Goal: Task Accomplishment & Management: Complete application form

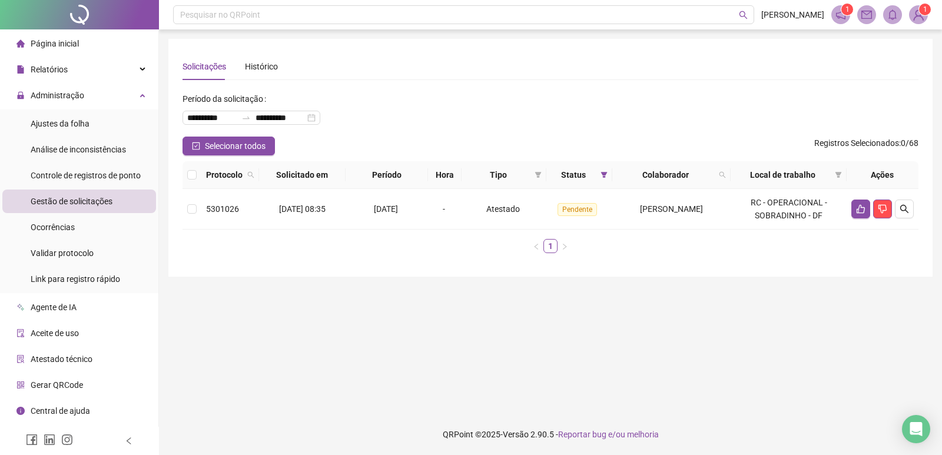
click at [76, 198] on span "Gestão de solicitações" at bounding box center [72, 201] width 82 height 9
click at [75, 127] on span "Ajustes da folha" at bounding box center [60, 123] width 59 height 9
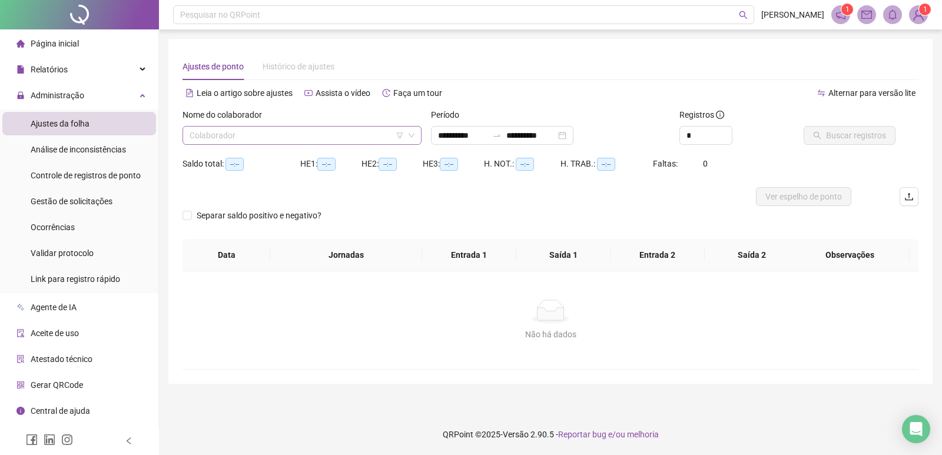
click at [225, 139] on input "search" at bounding box center [296, 136] width 214 height 18
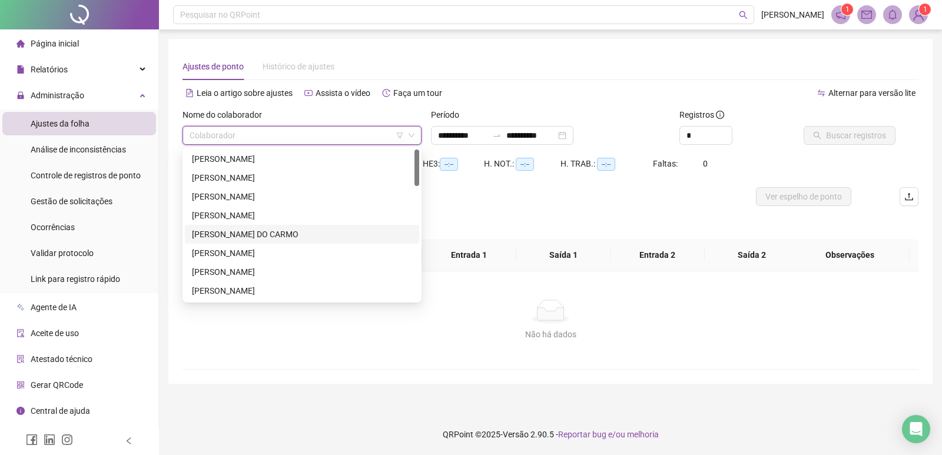
click at [251, 235] on div "[PERSON_NAME] DO CARMO" at bounding box center [302, 234] width 220 height 13
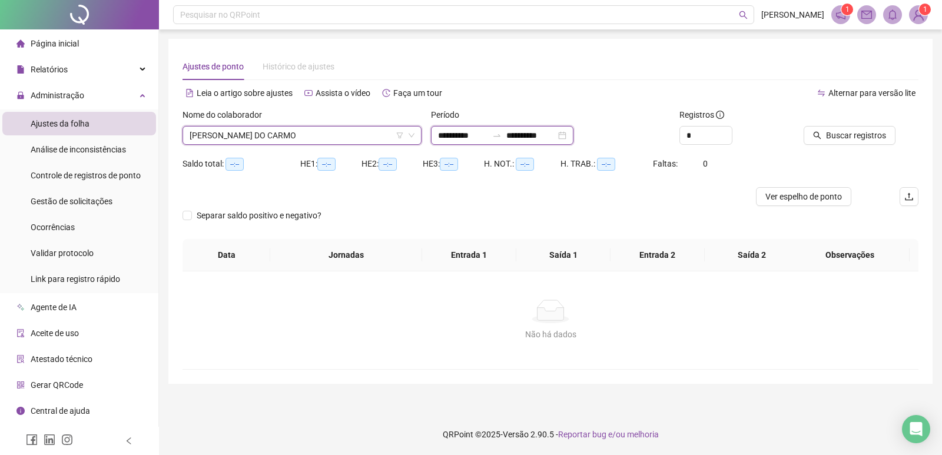
click at [487, 137] on input "**********" at bounding box center [462, 135] width 49 height 13
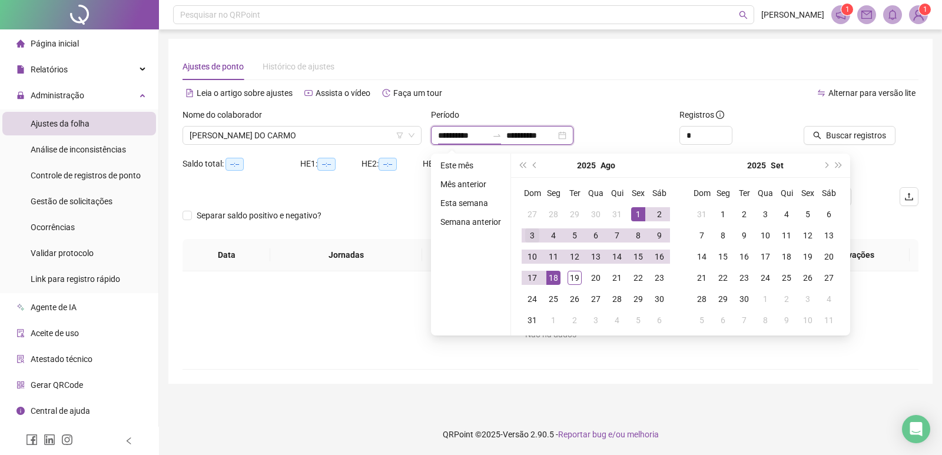
type input "**********"
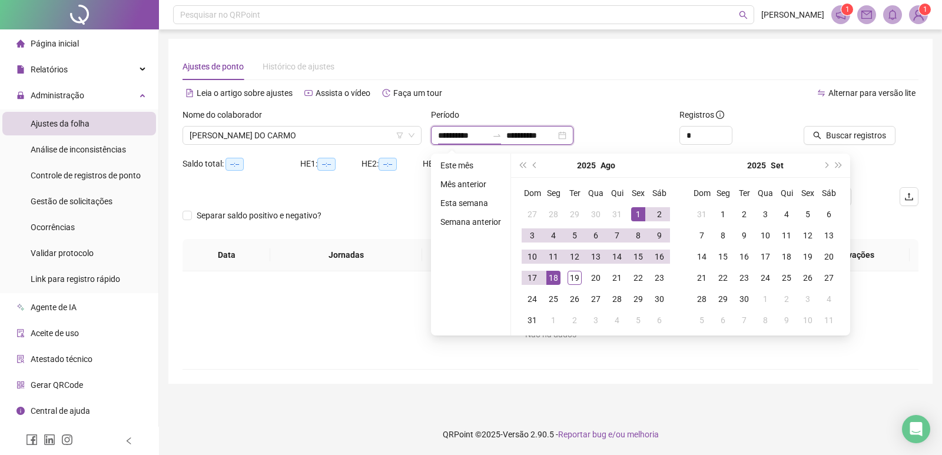
type input "**********"
click at [535, 165] on span "prev-year" at bounding box center [536, 165] width 6 height 6
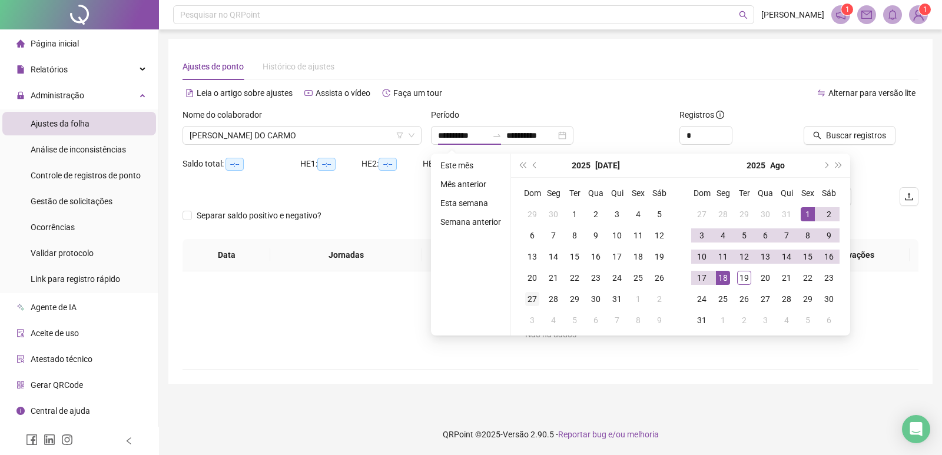
type input "**********"
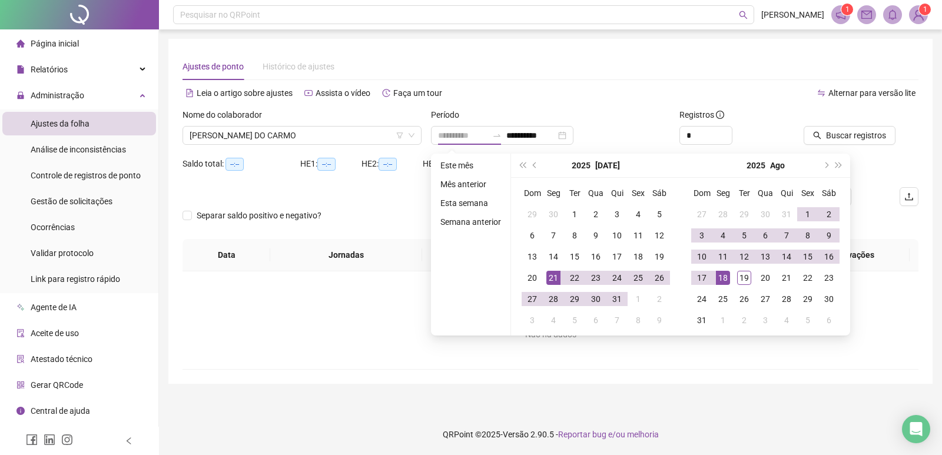
click at [551, 280] on div "21" at bounding box center [553, 278] width 14 height 14
type input "**********"
click at [720, 280] on div "18" at bounding box center [723, 278] width 14 height 14
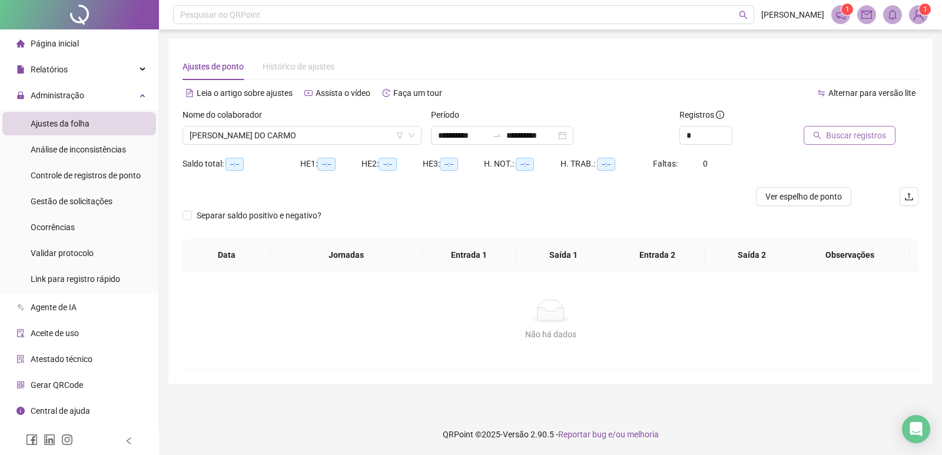
click at [840, 136] on span "Buscar registros" at bounding box center [856, 135] width 60 height 13
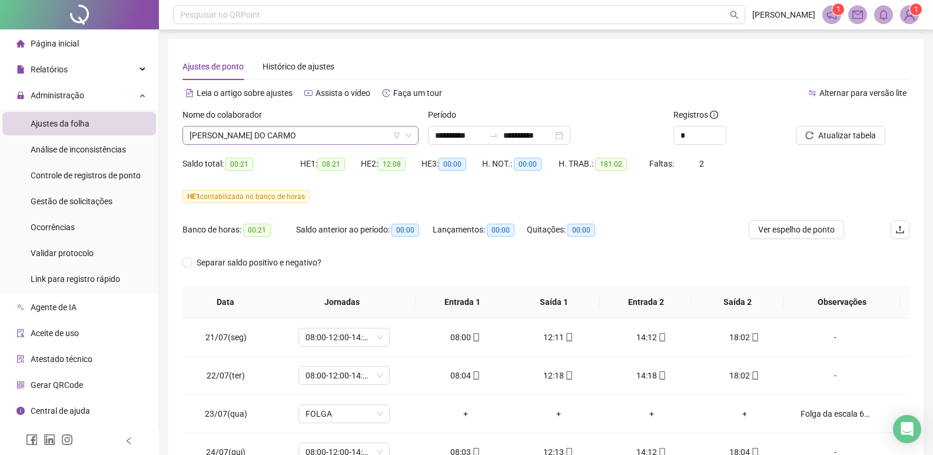
click at [348, 132] on span "[PERSON_NAME] DO CARMO" at bounding box center [300, 136] width 222 height 18
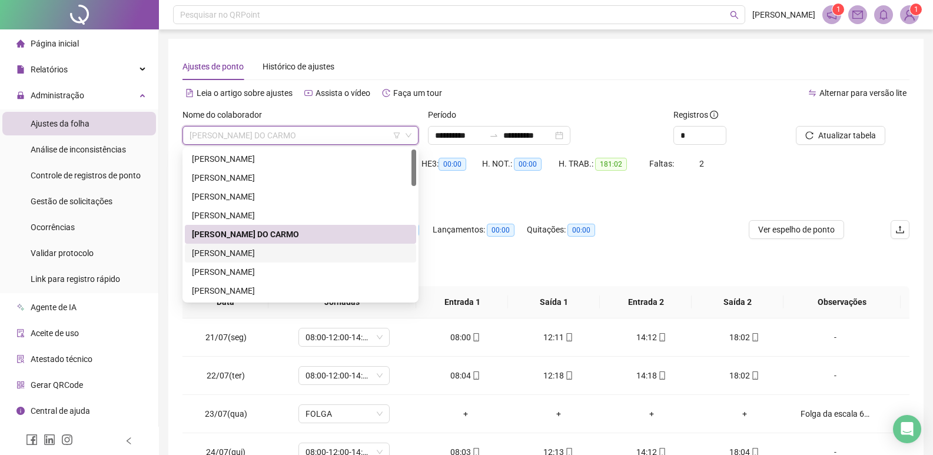
click at [268, 255] on div "[PERSON_NAME]" at bounding box center [300, 253] width 217 height 13
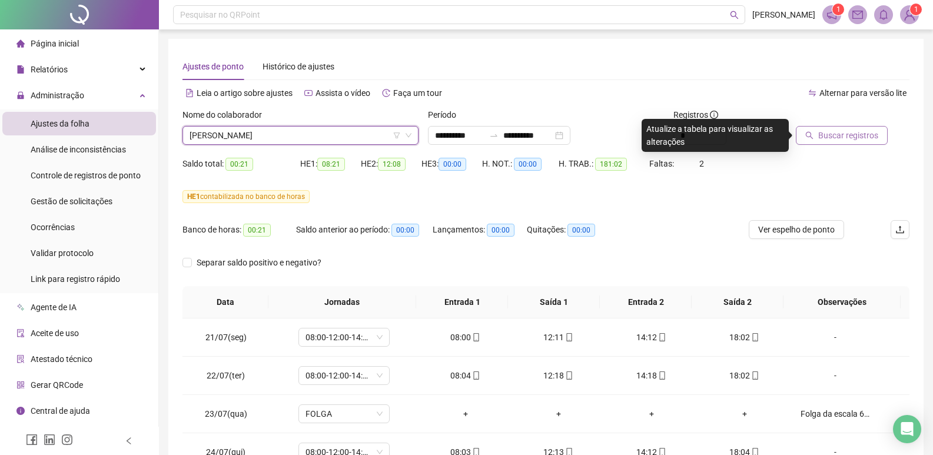
click at [827, 138] on span "Buscar registros" at bounding box center [848, 135] width 60 height 13
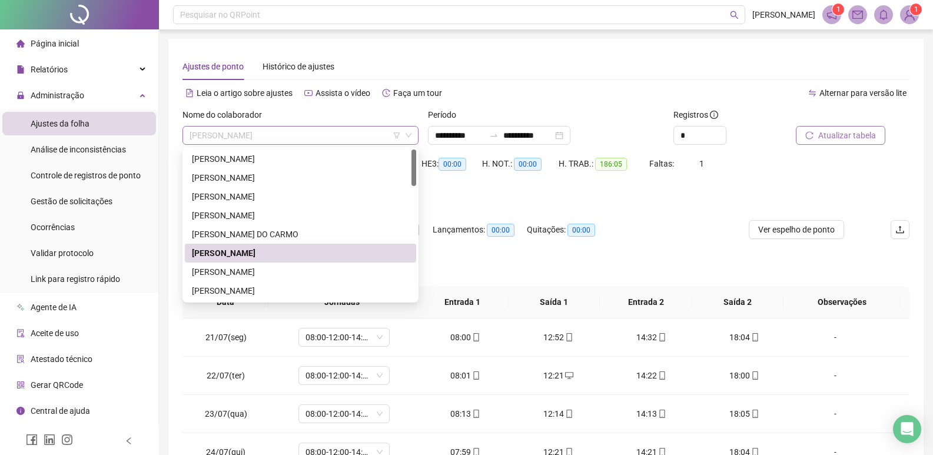
click at [376, 139] on span "[PERSON_NAME]" at bounding box center [300, 136] width 222 height 18
click at [261, 272] on div "[PERSON_NAME]" at bounding box center [300, 271] width 217 height 13
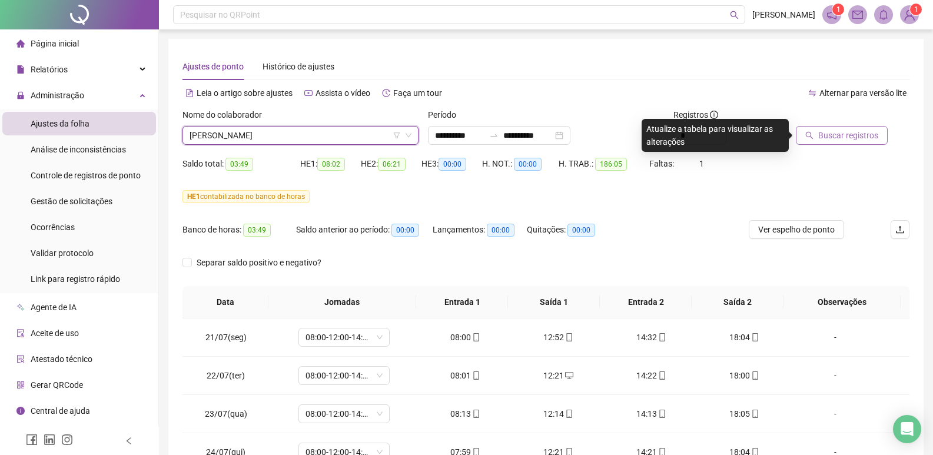
click at [833, 134] on span "Buscar registros" at bounding box center [848, 135] width 60 height 13
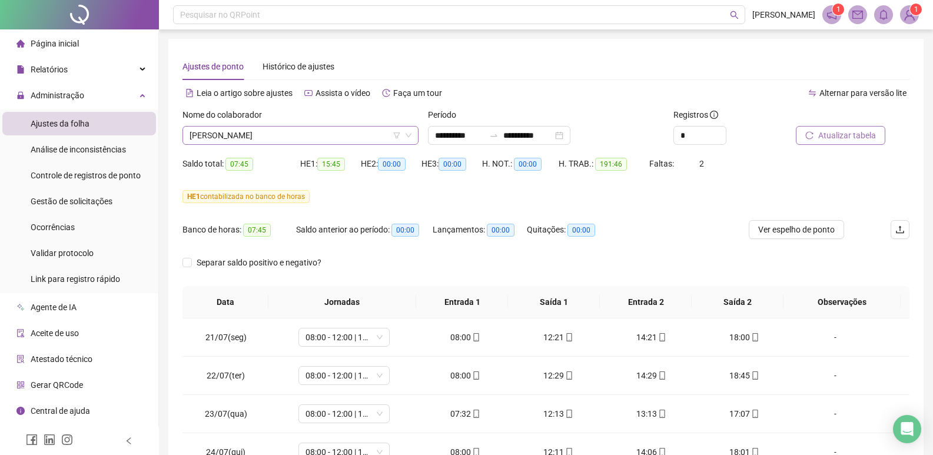
click at [317, 138] on span "[PERSON_NAME]" at bounding box center [300, 136] width 222 height 18
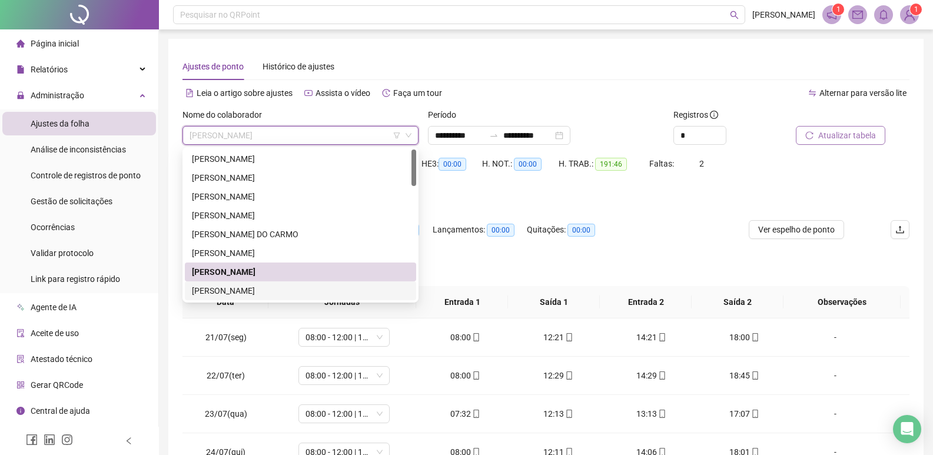
click at [263, 292] on div "[PERSON_NAME]" at bounding box center [300, 290] width 217 height 13
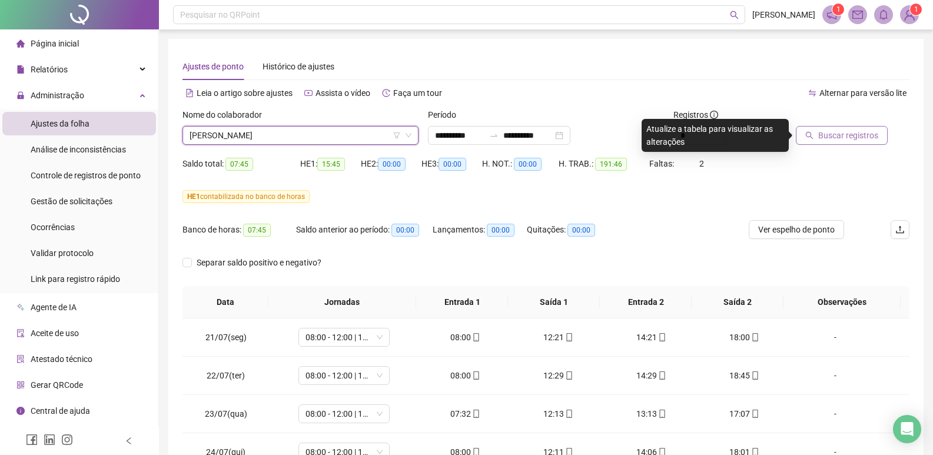
click at [843, 138] on span "Buscar registros" at bounding box center [848, 135] width 60 height 13
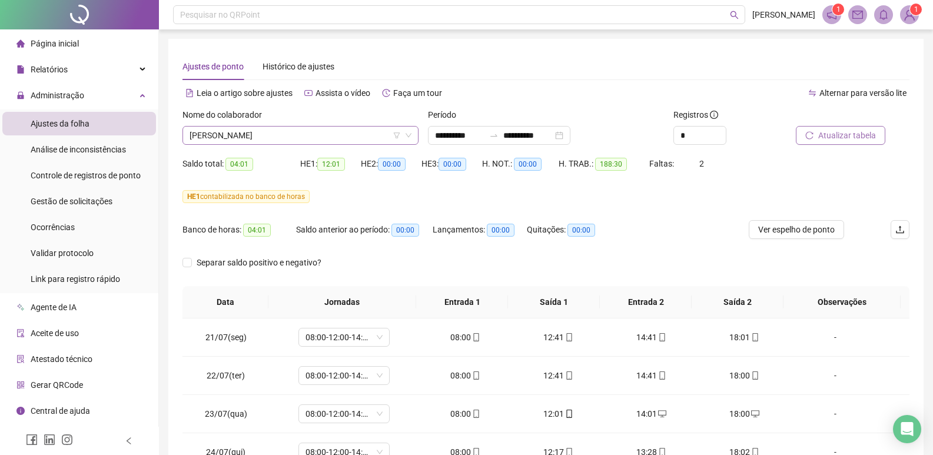
click at [330, 135] on span "[PERSON_NAME]" at bounding box center [300, 136] width 222 height 18
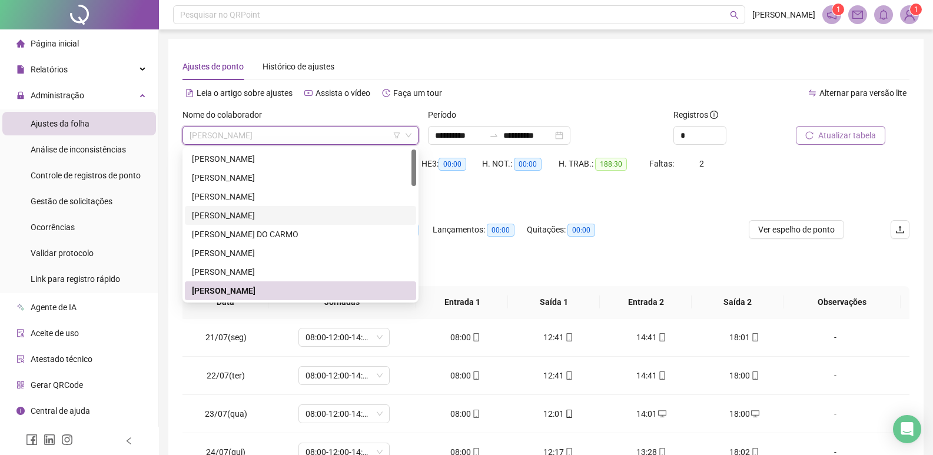
scroll to position [59, 0]
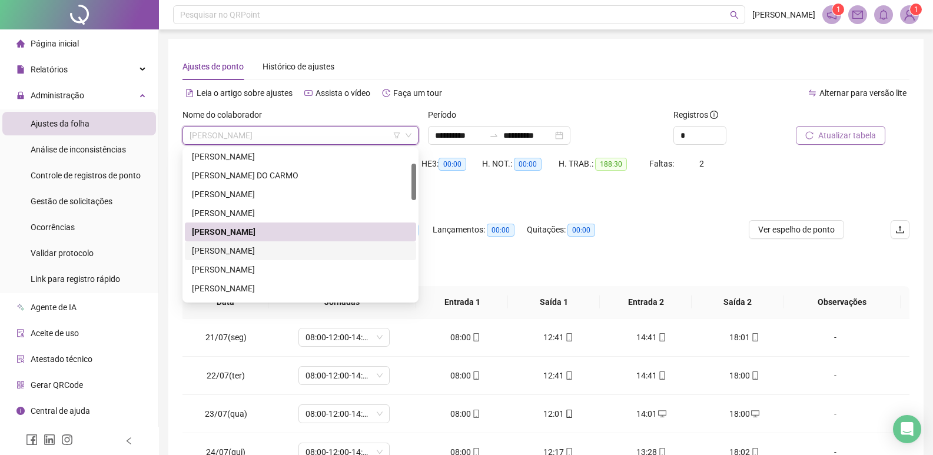
click at [262, 254] on div "[PERSON_NAME]" at bounding box center [300, 250] width 217 height 13
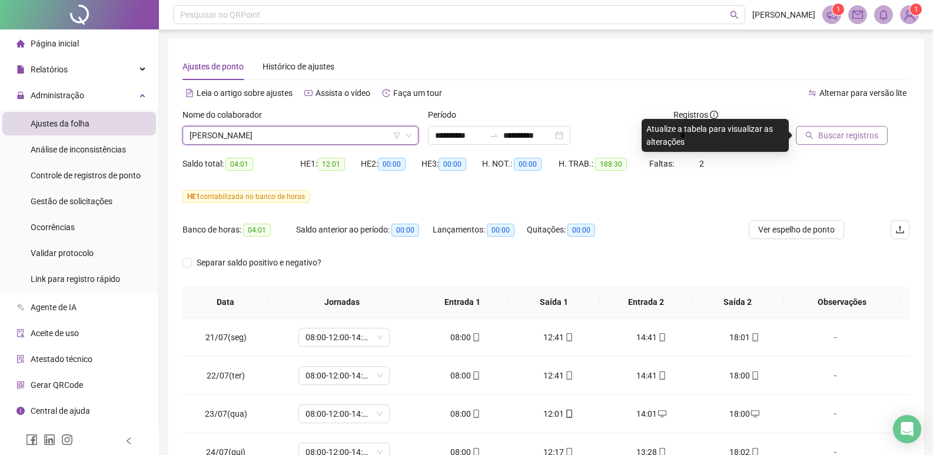
click at [834, 137] on span "Buscar registros" at bounding box center [848, 135] width 60 height 13
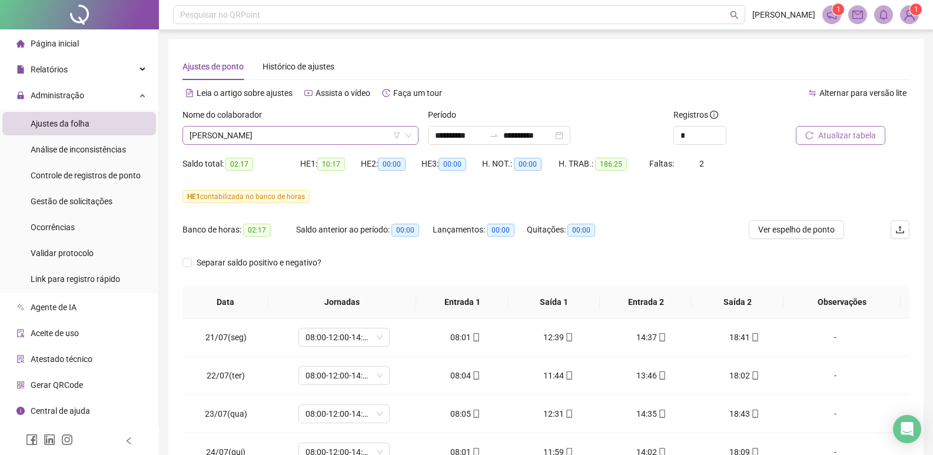
click at [310, 137] on span "[PERSON_NAME]" at bounding box center [300, 136] width 222 height 18
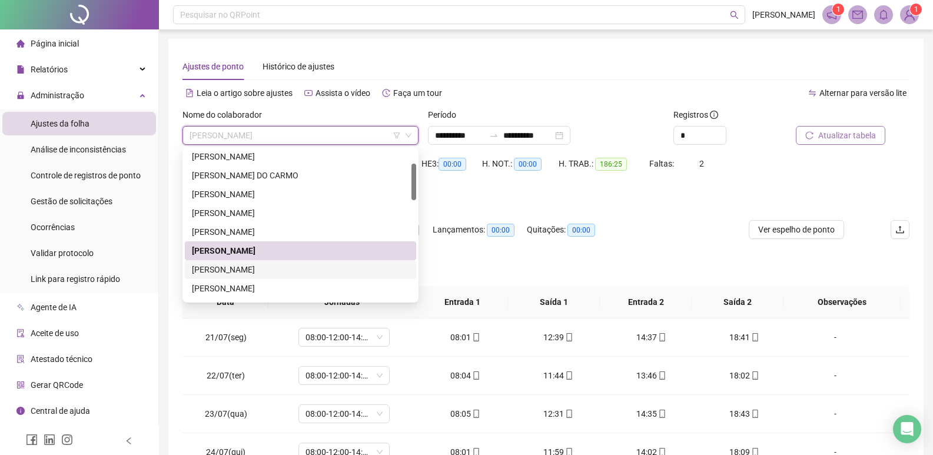
click at [248, 271] on div "[PERSON_NAME]" at bounding box center [300, 269] width 217 height 13
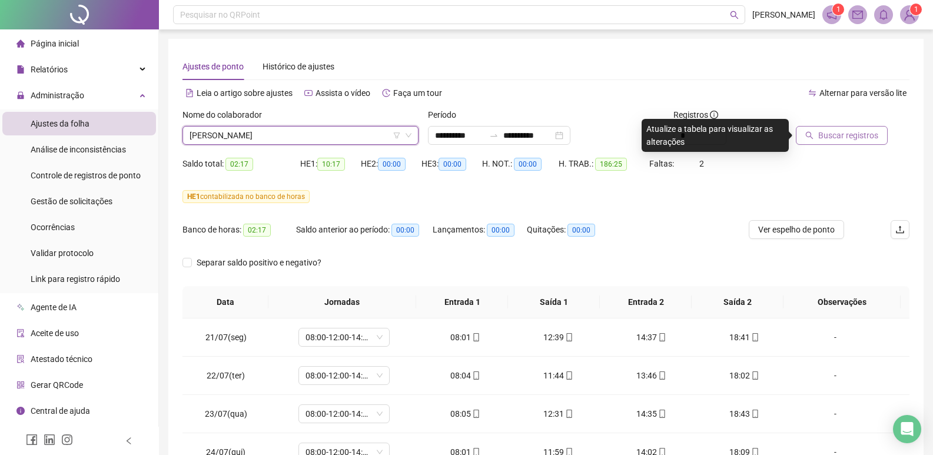
click at [844, 137] on span "Buscar registros" at bounding box center [848, 135] width 60 height 13
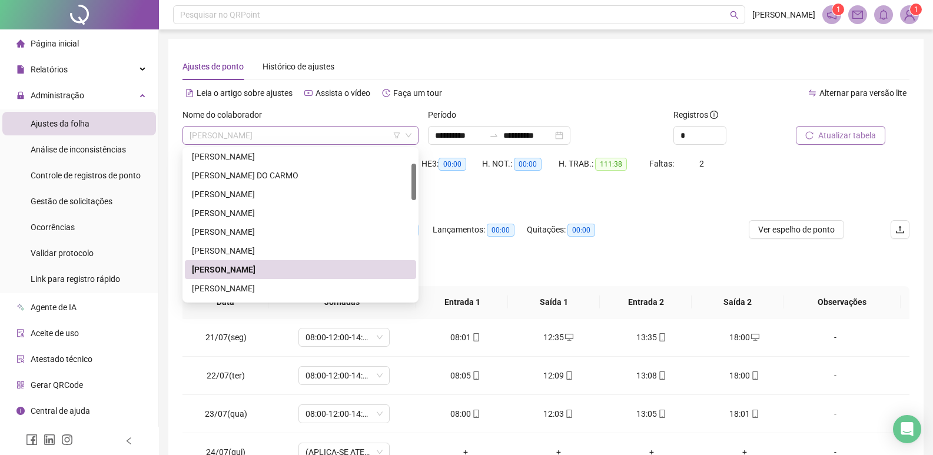
click at [327, 136] on span "[PERSON_NAME]" at bounding box center [300, 136] width 222 height 18
click at [268, 286] on div "[PERSON_NAME]" at bounding box center [300, 288] width 217 height 13
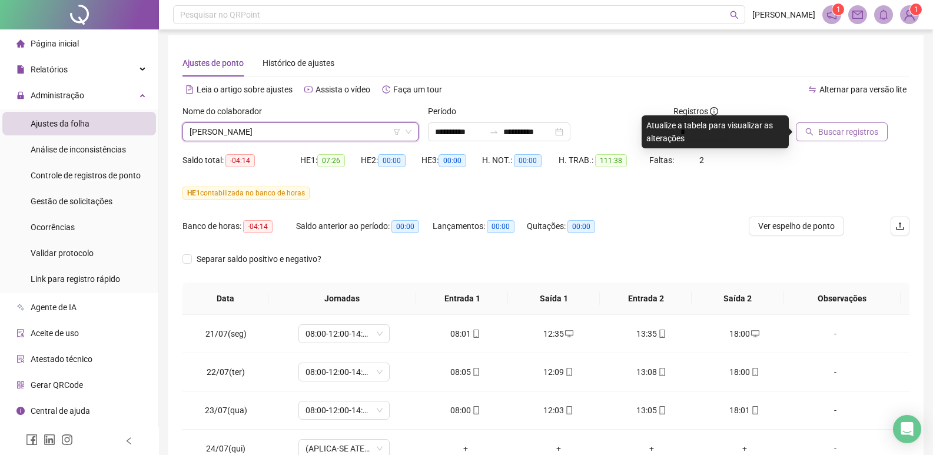
scroll to position [0, 0]
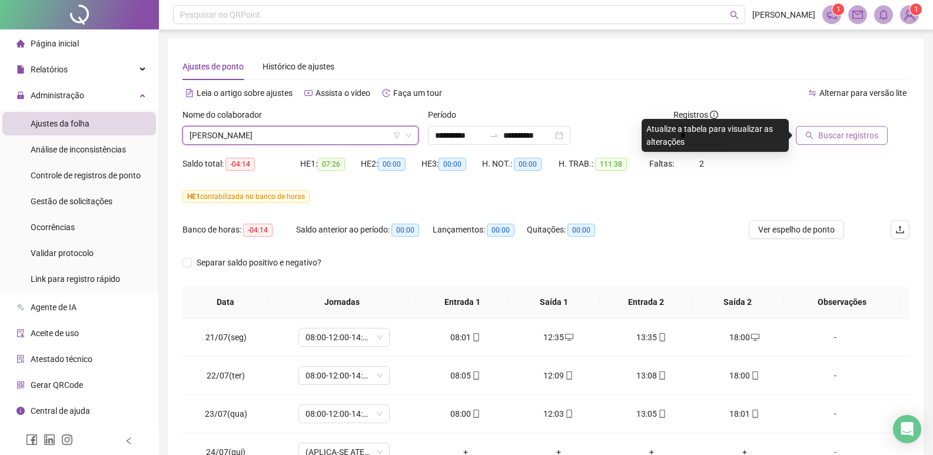
click at [355, 132] on span "[PERSON_NAME]" at bounding box center [300, 136] width 222 height 18
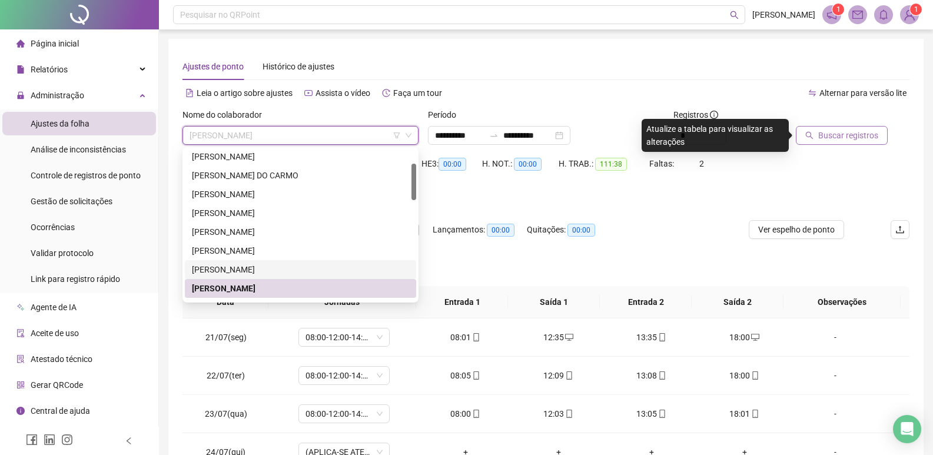
scroll to position [118, 0]
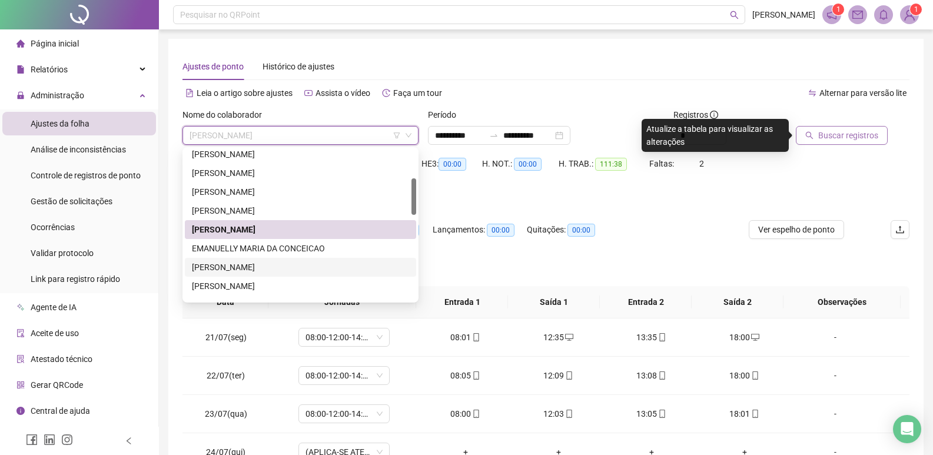
click at [244, 268] on div "[PERSON_NAME]" at bounding box center [300, 267] width 217 height 13
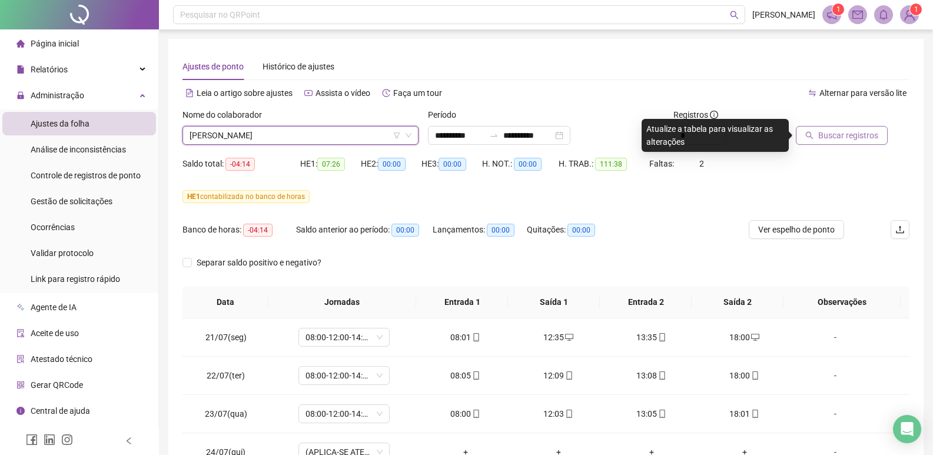
click at [843, 136] on span "Buscar registros" at bounding box center [848, 135] width 60 height 13
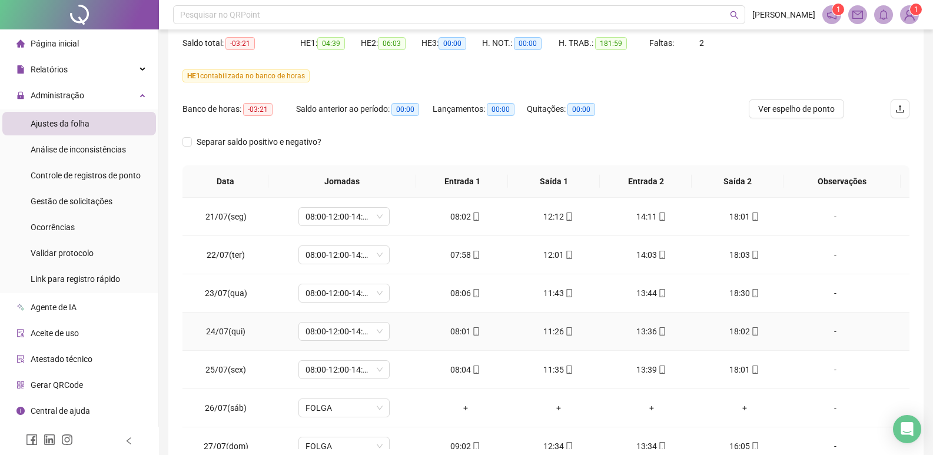
scroll to position [62, 0]
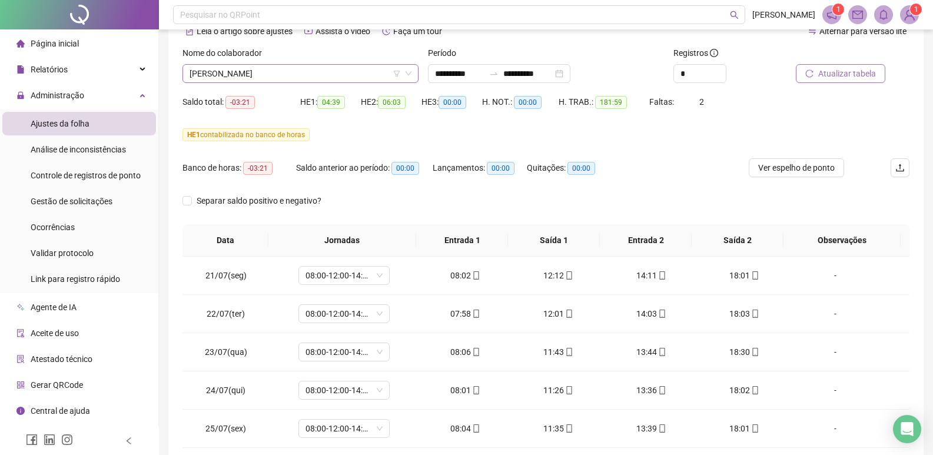
click at [282, 75] on span "[PERSON_NAME]" at bounding box center [300, 74] width 222 height 18
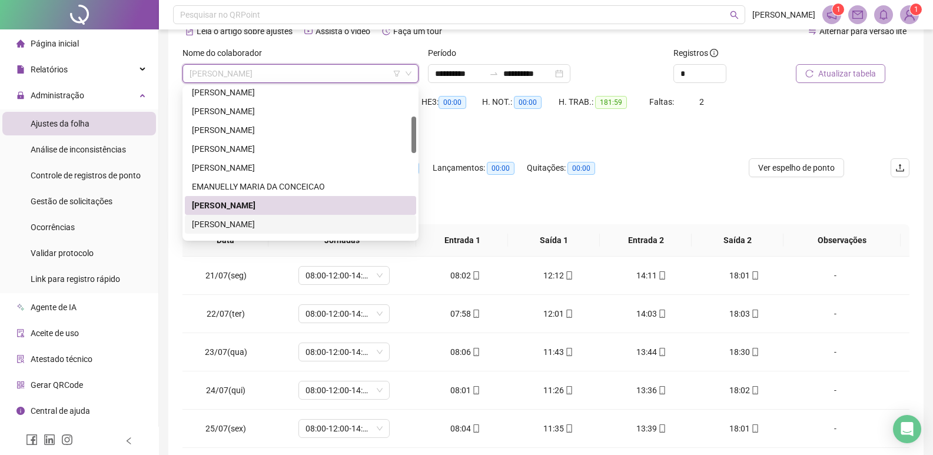
click at [265, 221] on div "[PERSON_NAME]" at bounding box center [300, 224] width 217 height 13
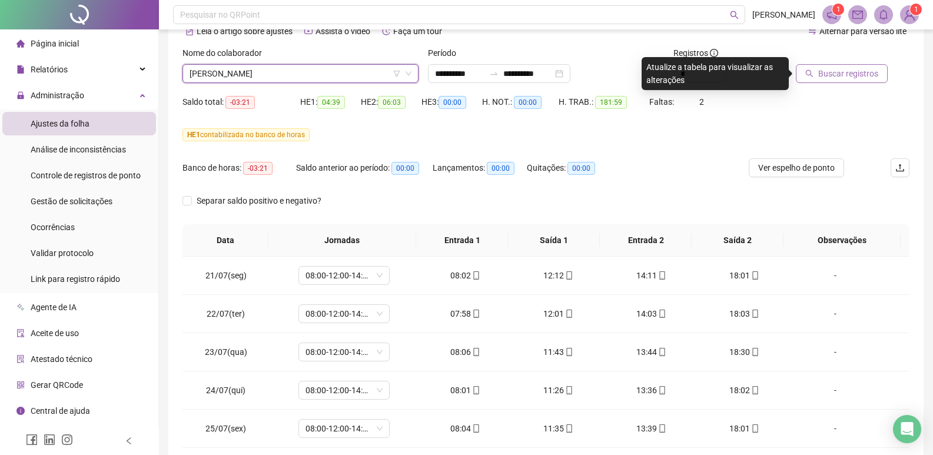
click at [839, 75] on span "Buscar registros" at bounding box center [848, 73] width 60 height 13
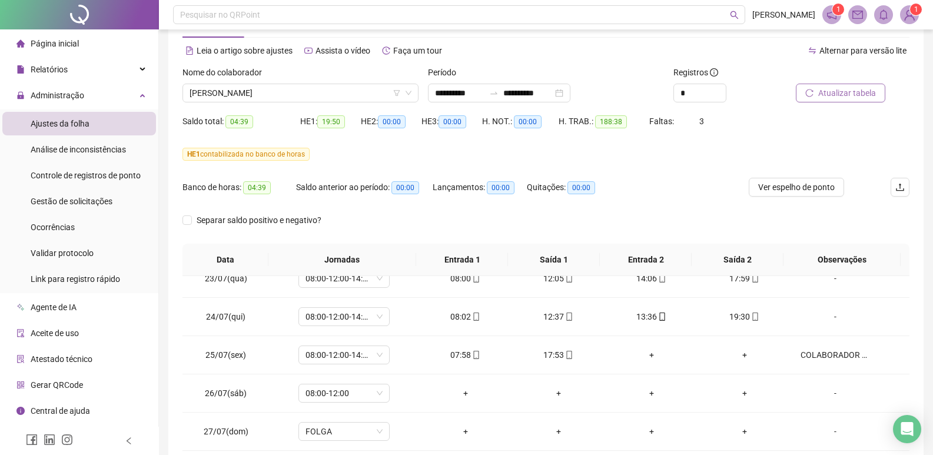
scroll to position [0, 0]
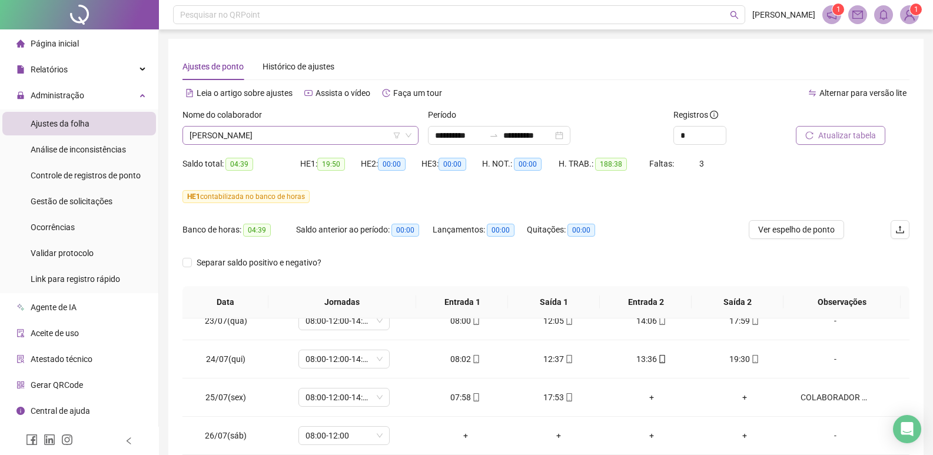
click at [328, 141] on span "[PERSON_NAME]" at bounding box center [300, 136] width 222 height 18
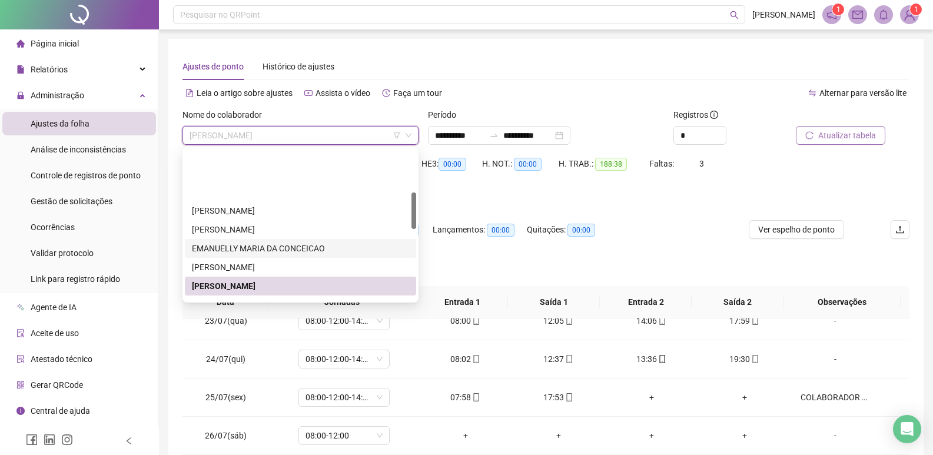
scroll to position [177, 0]
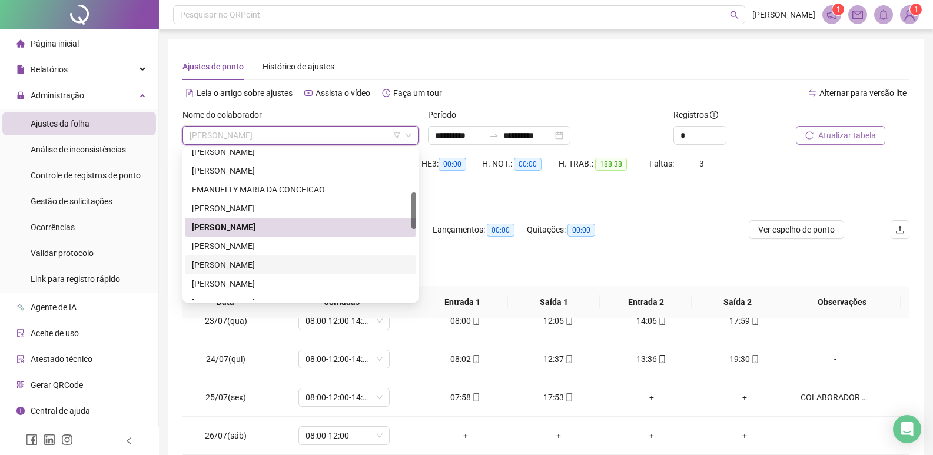
click at [238, 263] on div "[PERSON_NAME]" at bounding box center [300, 264] width 217 height 13
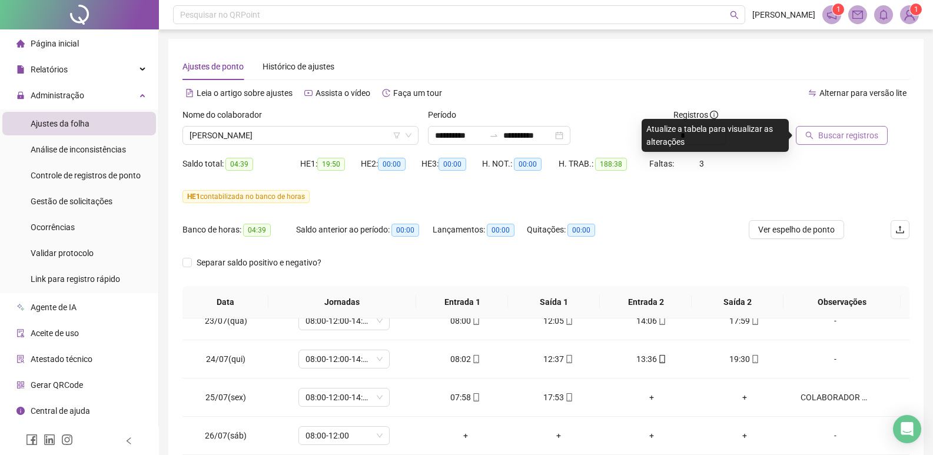
click at [839, 135] on span "Buscar registros" at bounding box center [848, 135] width 60 height 13
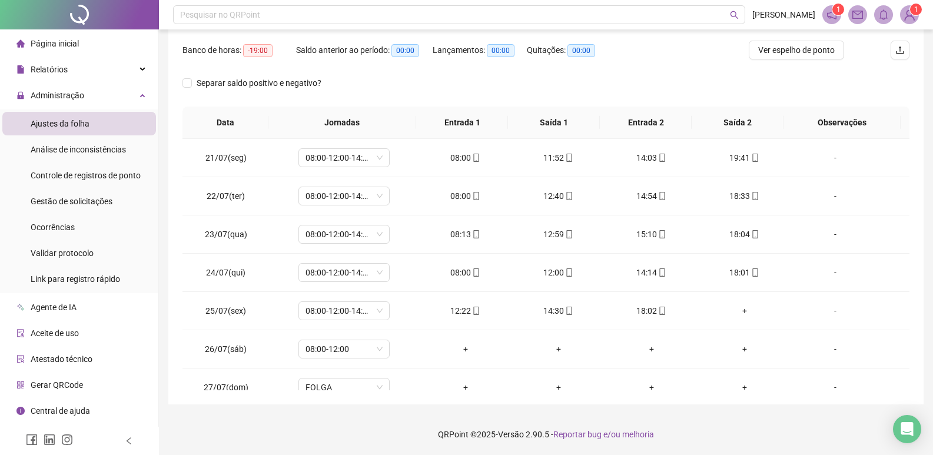
scroll to position [0, 0]
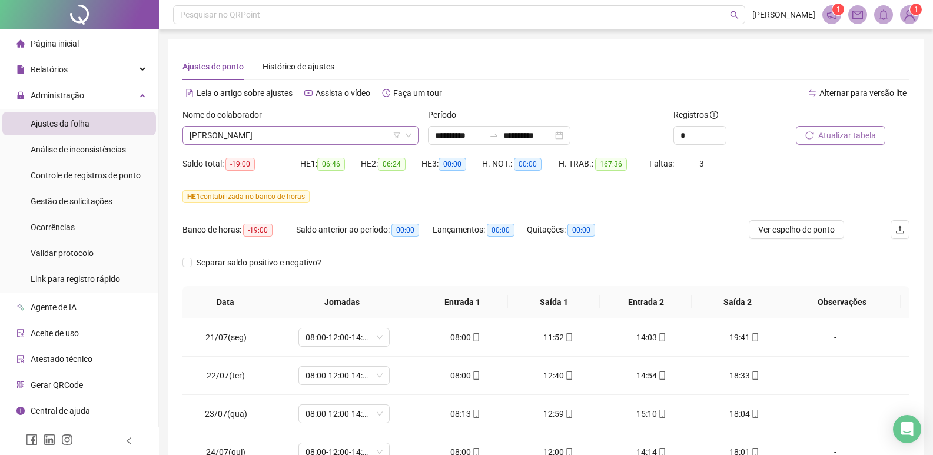
click at [348, 135] on span "[PERSON_NAME]" at bounding box center [300, 136] width 222 height 18
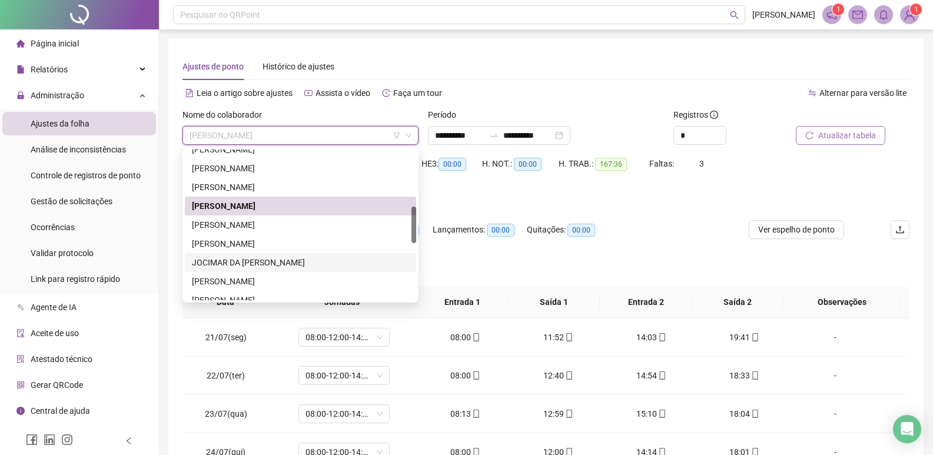
scroll to position [177, 0]
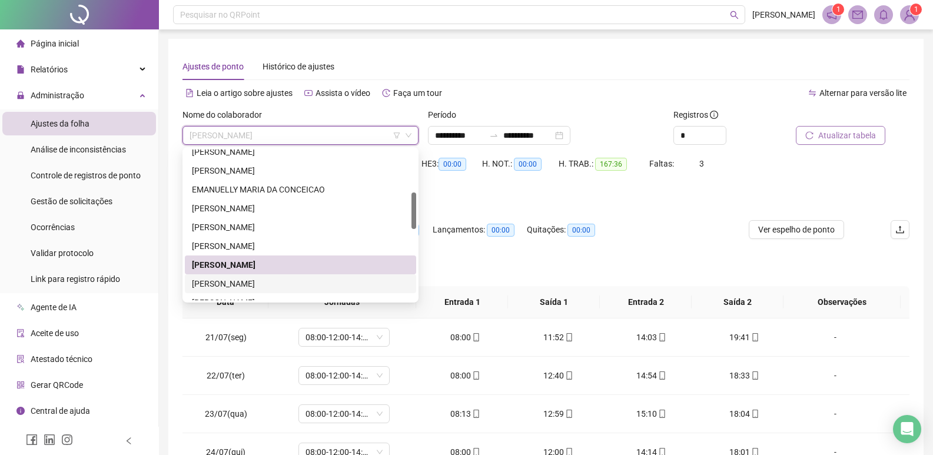
click at [265, 284] on div "[PERSON_NAME]" at bounding box center [300, 283] width 217 height 13
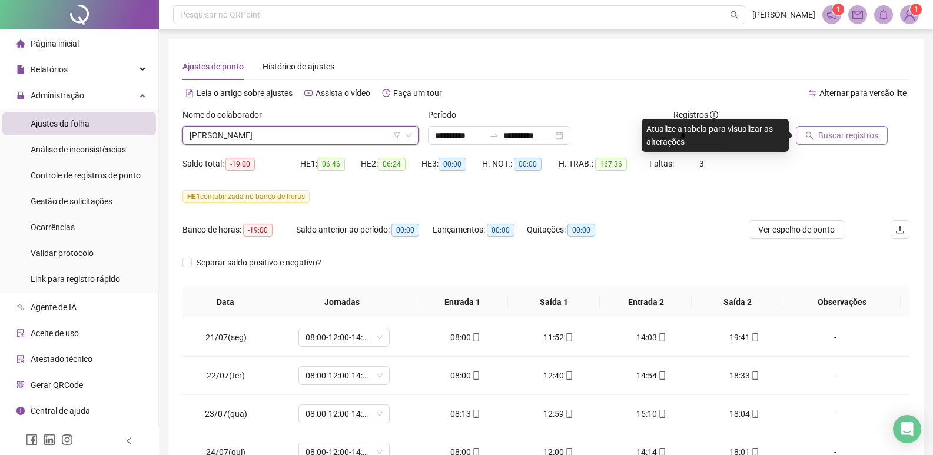
click at [846, 132] on span "Buscar registros" at bounding box center [848, 135] width 60 height 13
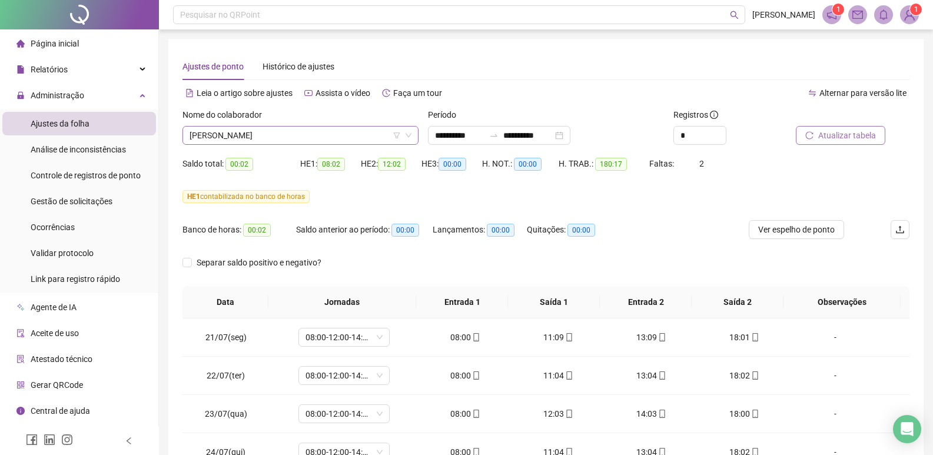
click at [340, 134] on span "[PERSON_NAME]" at bounding box center [300, 136] width 222 height 18
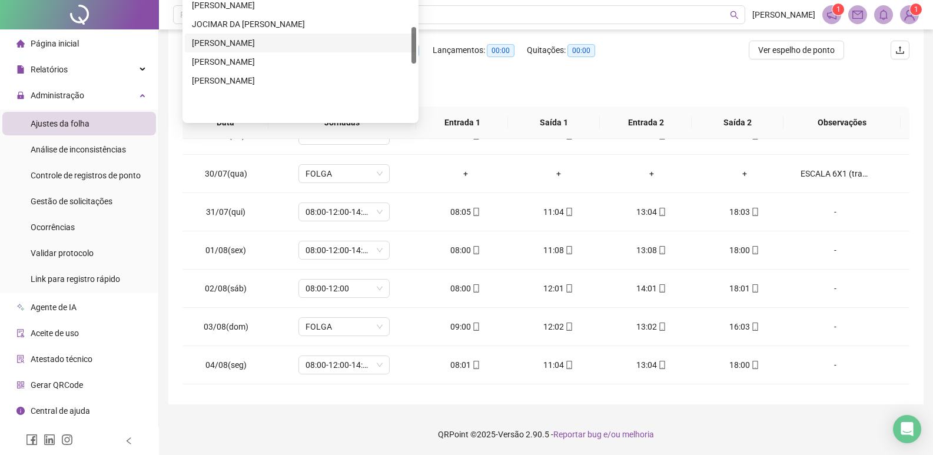
scroll to position [235, 0]
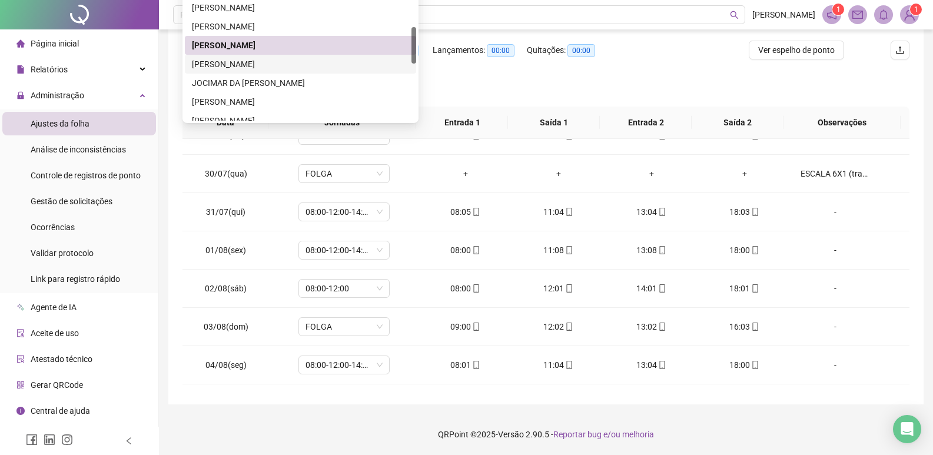
click at [242, 59] on div "[PERSON_NAME]" at bounding box center [300, 64] width 217 height 13
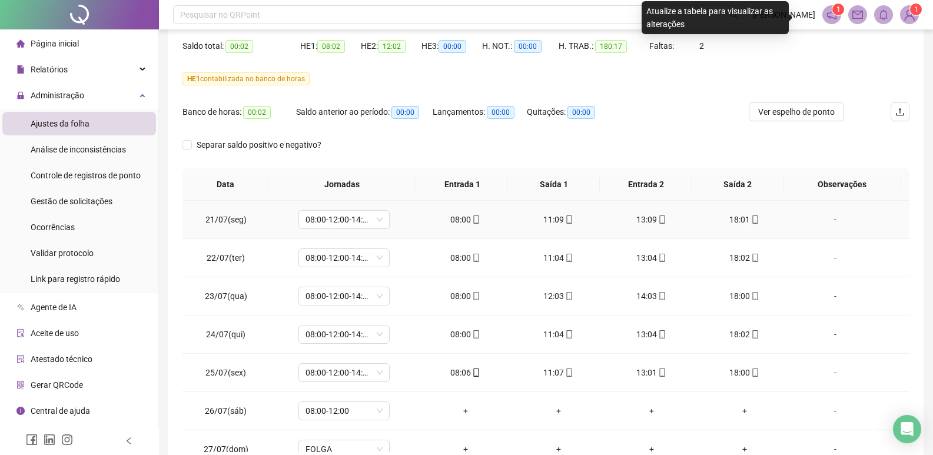
scroll to position [0, 0]
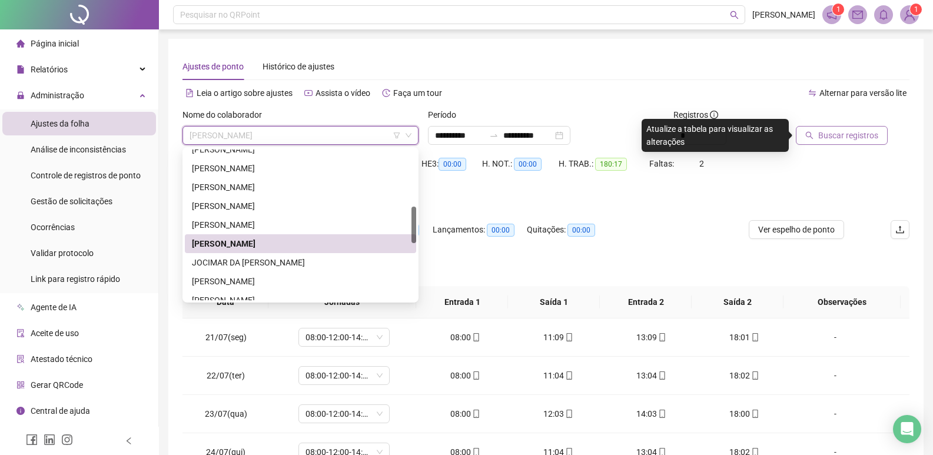
click at [320, 130] on span "[PERSON_NAME]" at bounding box center [300, 136] width 222 height 18
click at [259, 261] on div "JOCIMAR DA [PERSON_NAME]" at bounding box center [300, 262] width 217 height 13
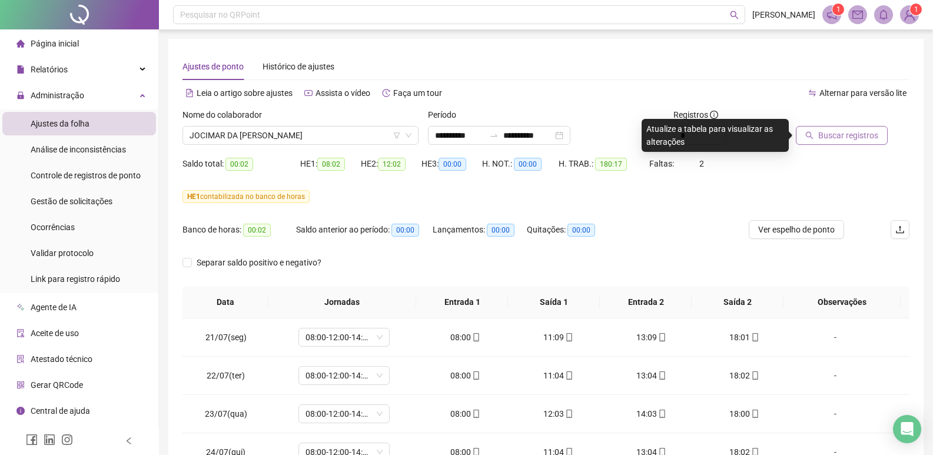
click at [841, 132] on span "Buscar registros" at bounding box center [848, 135] width 60 height 13
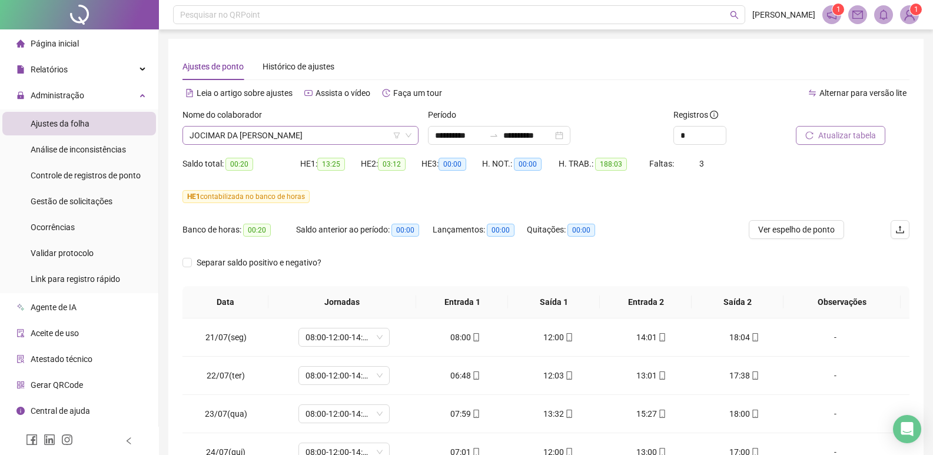
click at [345, 134] on span "JOCIMAR DA [PERSON_NAME]" at bounding box center [300, 136] width 222 height 18
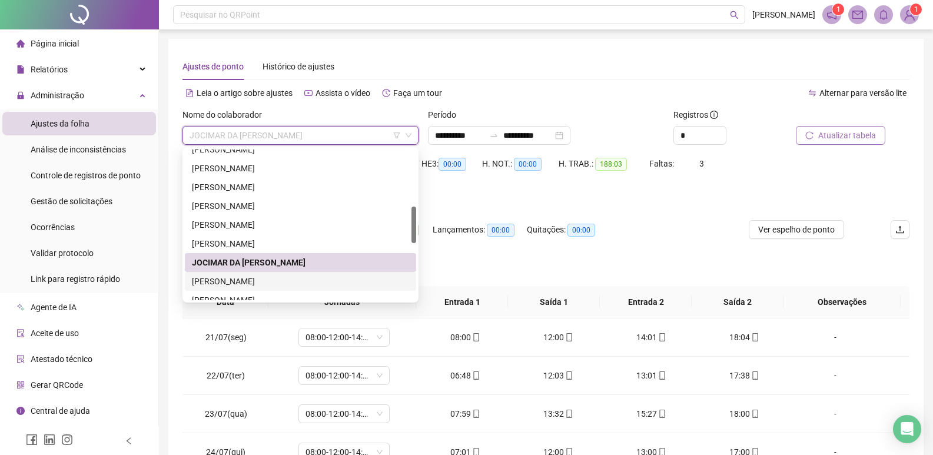
click at [258, 279] on div "[PERSON_NAME]" at bounding box center [300, 281] width 217 height 13
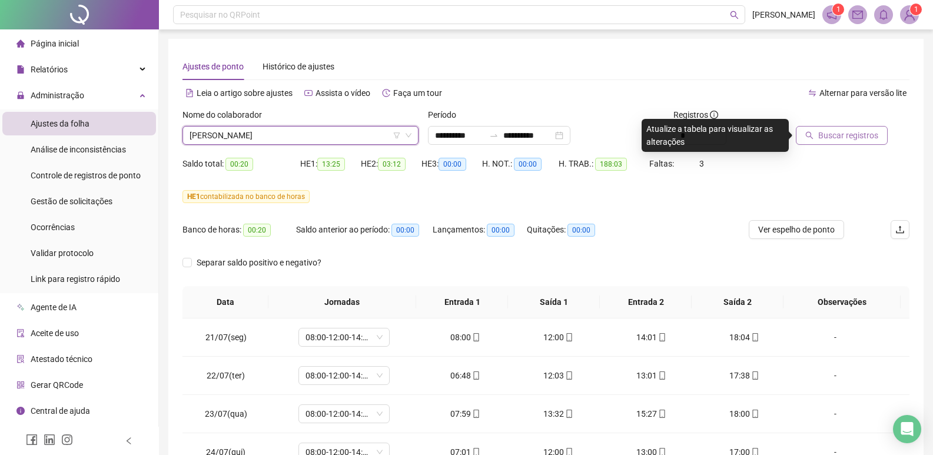
click at [311, 134] on span "[PERSON_NAME]" at bounding box center [300, 136] width 222 height 18
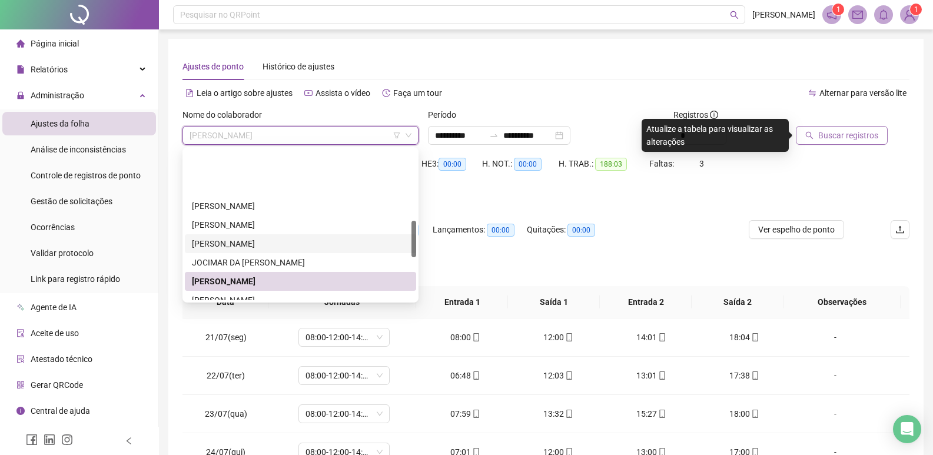
scroll to position [294, 0]
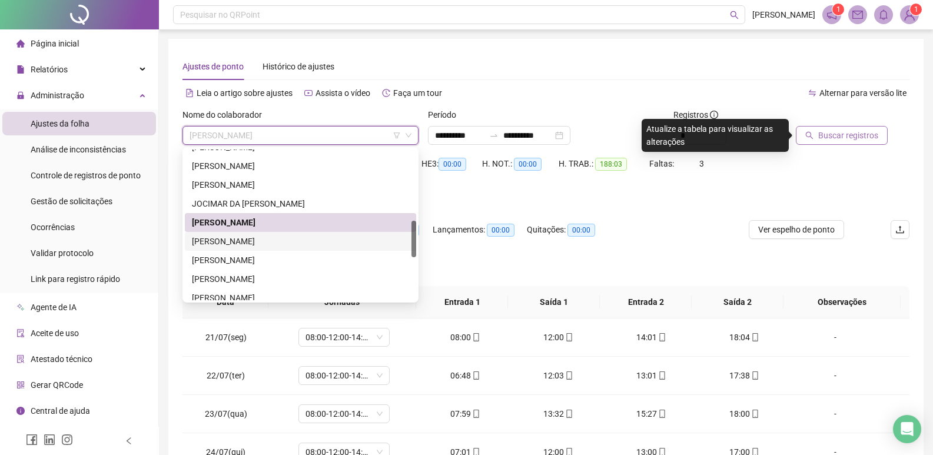
click at [259, 242] on div "[PERSON_NAME]" at bounding box center [300, 241] width 217 height 13
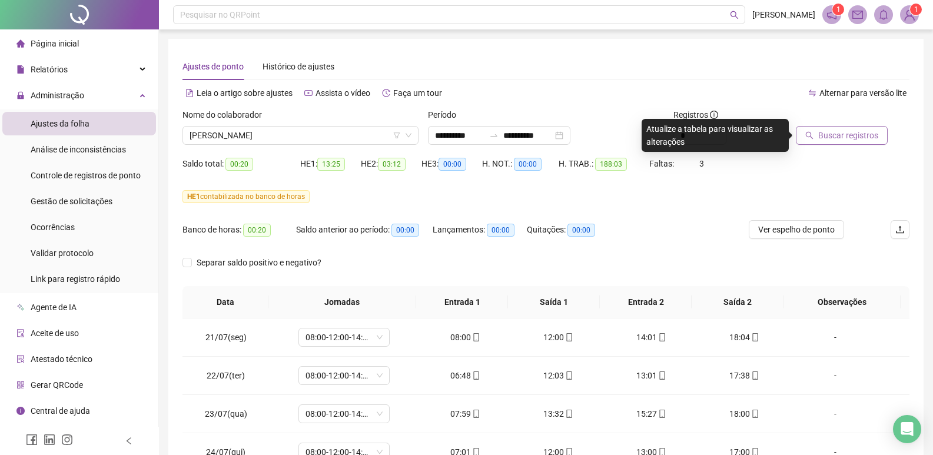
click at [843, 139] on span "Buscar registros" at bounding box center [848, 135] width 60 height 13
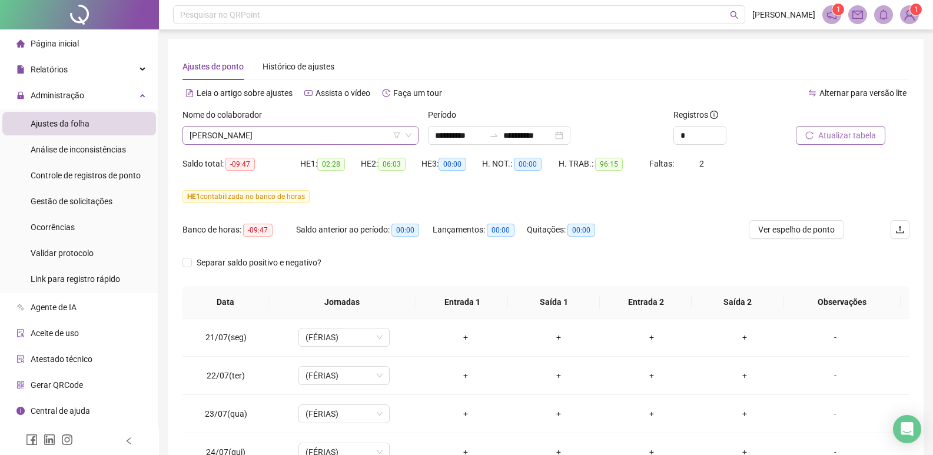
click at [329, 131] on span "[PERSON_NAME]" at bounding box center [300, 136] width 222 height 18
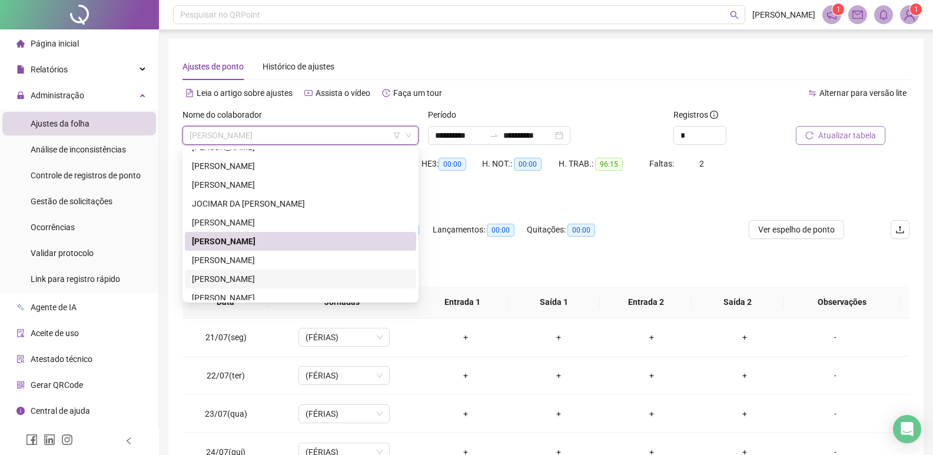
click at [262, 281] on div "[PERSON_NAME]" at bounding box center [300, 278] width 217 height 13
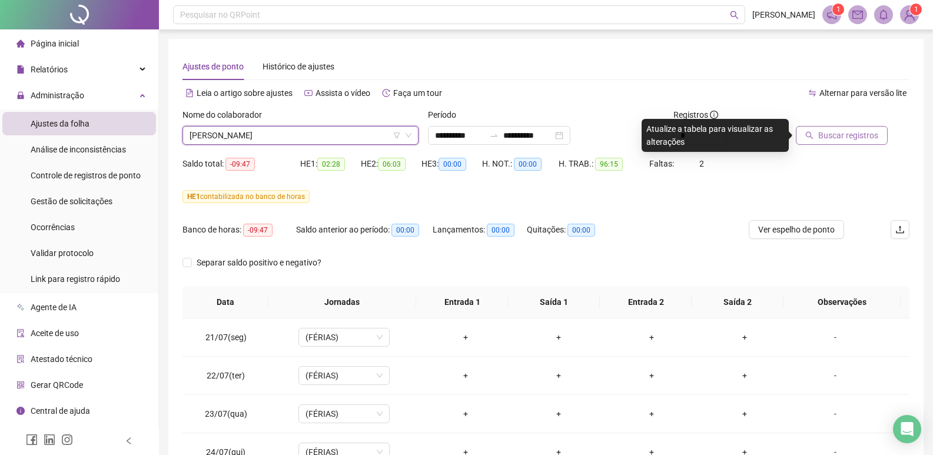
click at [843, 137] on span "Buscar registros" at bounding box center [848, 135] width 60 height 13
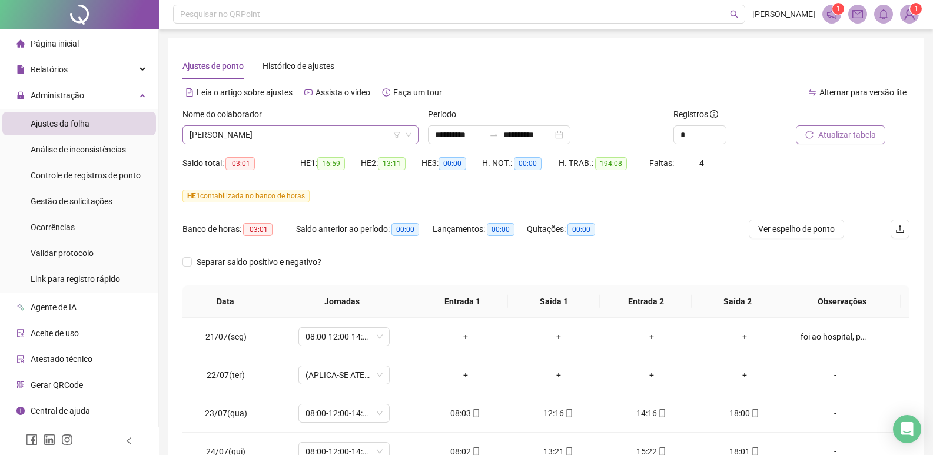
scroll to position [0, 0]
click at [322, 138] on span "[PERSON_NAME]" at bounding box center [300, 136] width 222 height 18
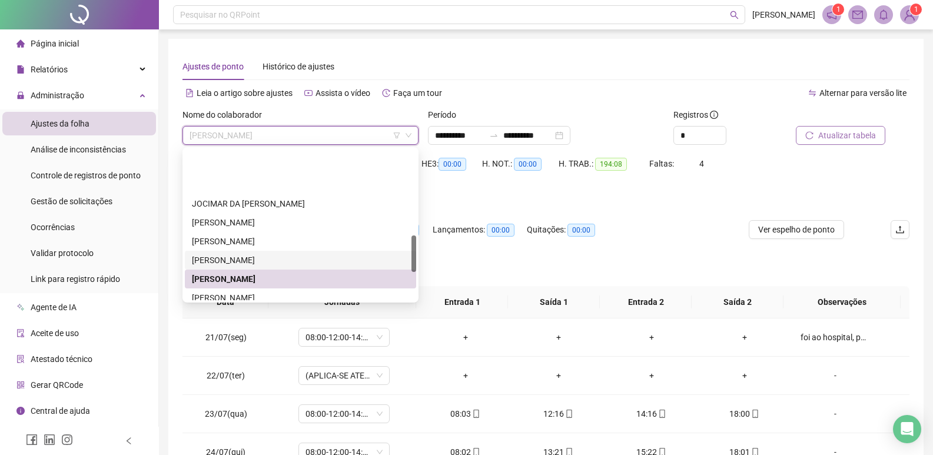
scroll to position [353, 0]
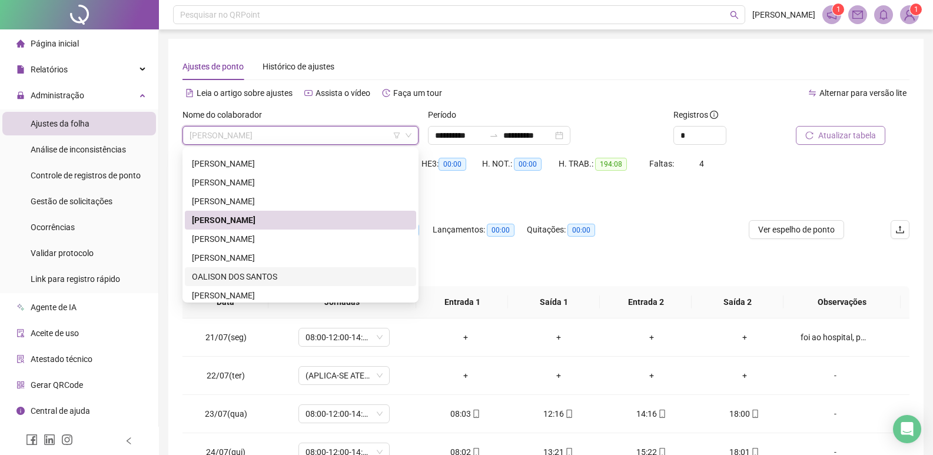
click at [237, 278] on div "OALISON DOS SANTOS" at bounding box center [300, 276] width 217 height 13
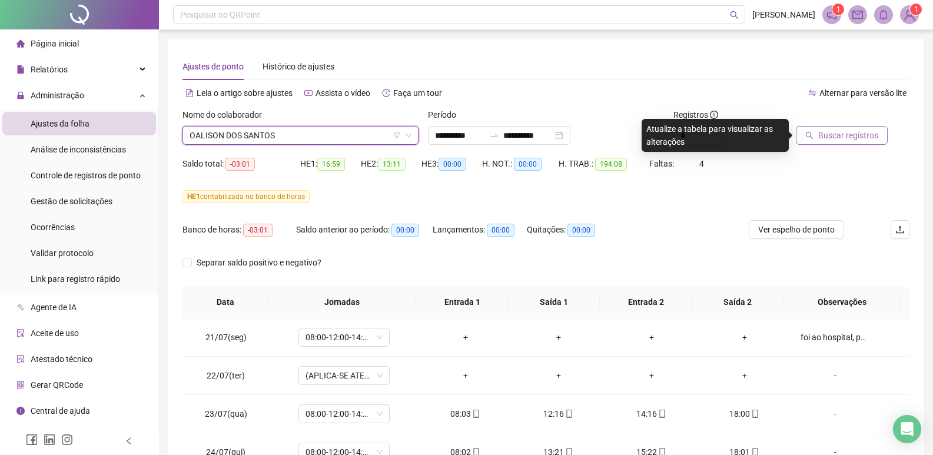
click at [317, 137] on span "OALISON DOS SANTOS" at bounding box center [300, 136] width 222 height 18
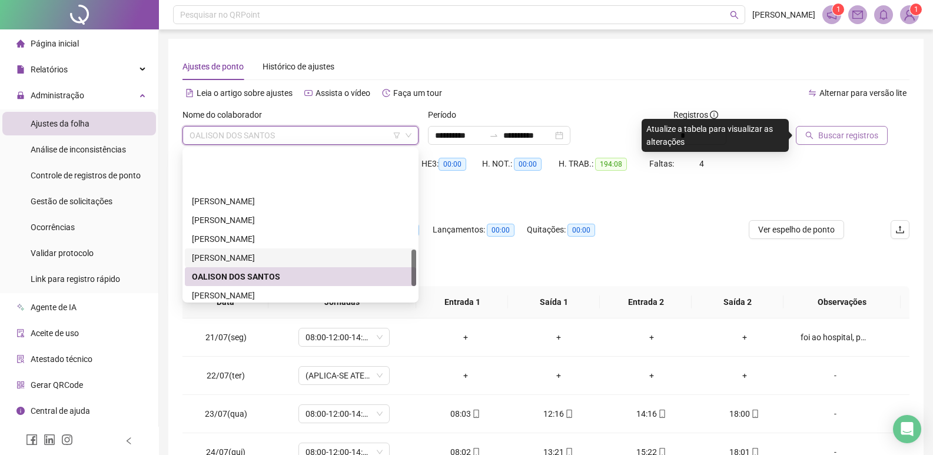
scroll to position [412, 0]
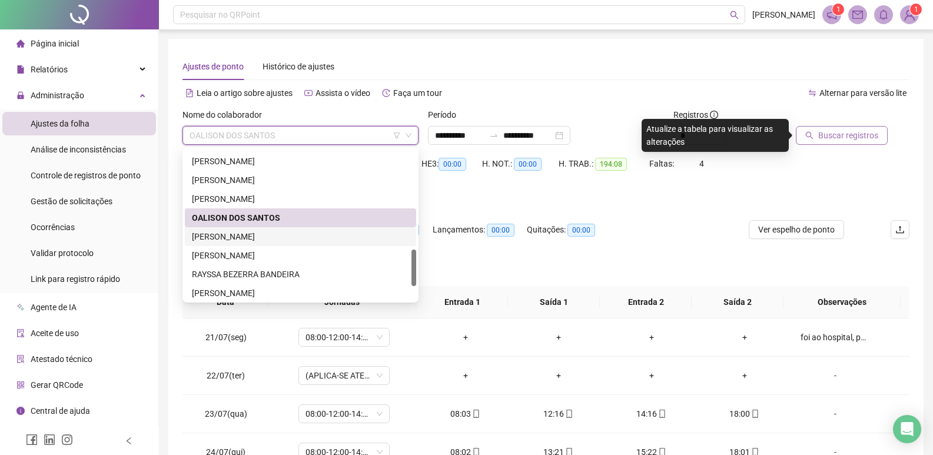
click at [258, 237] on div "[PERSON_NAME]" at bounding box center [300, 236] width 217 height 13
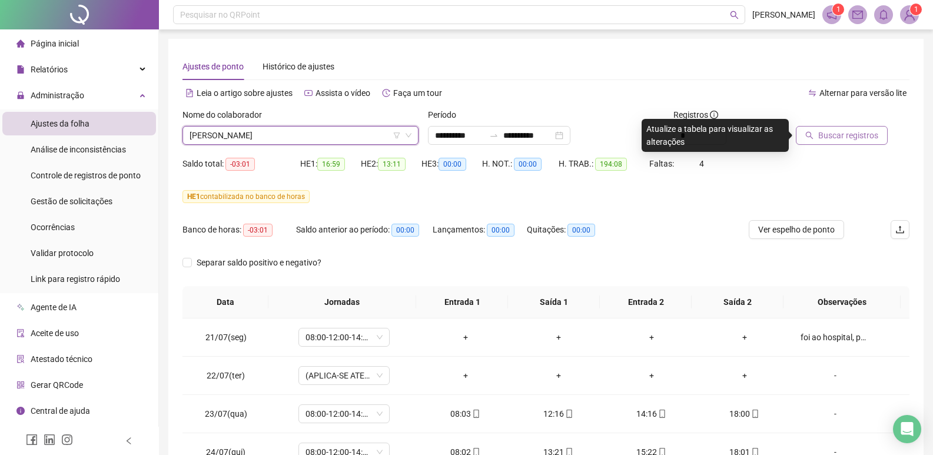
click at [850, 140] on span "Buscar registros" at bounding box center [848, 135] width 60 height 13
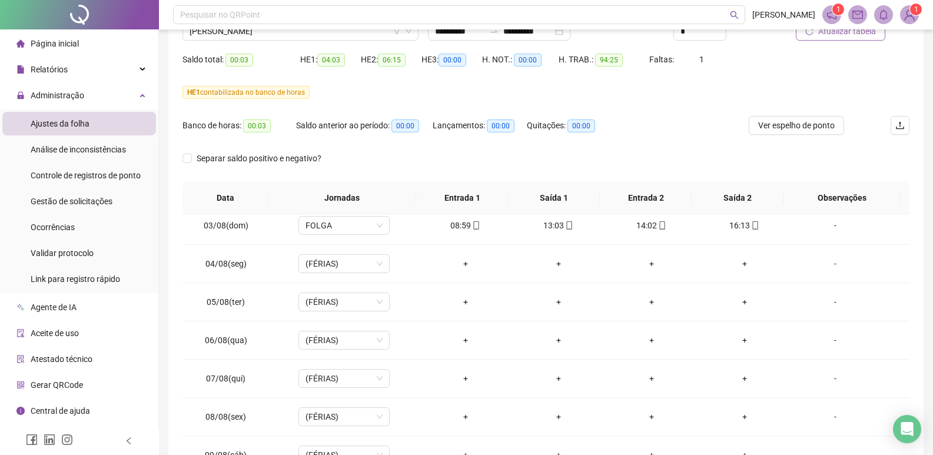
scroll to position [0, 0]
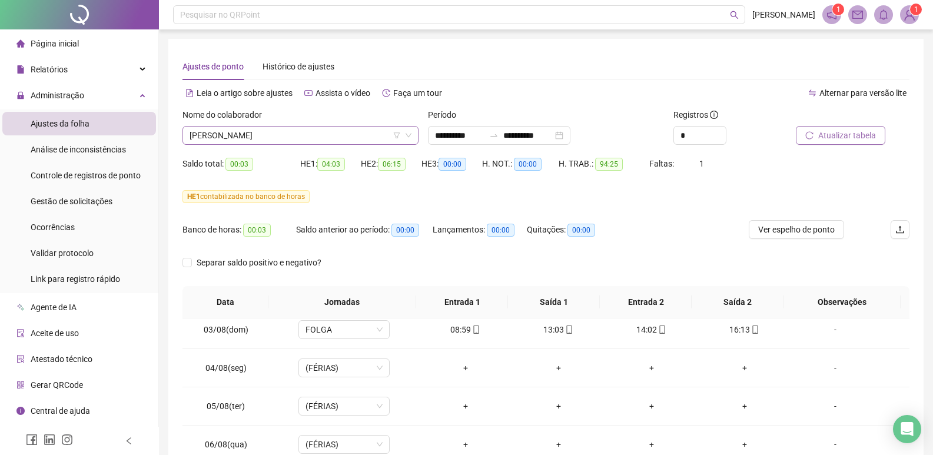
click at [328, 132] on span "[PERSON_NAME]" at bounding box center [300, 136] width 222 height 18
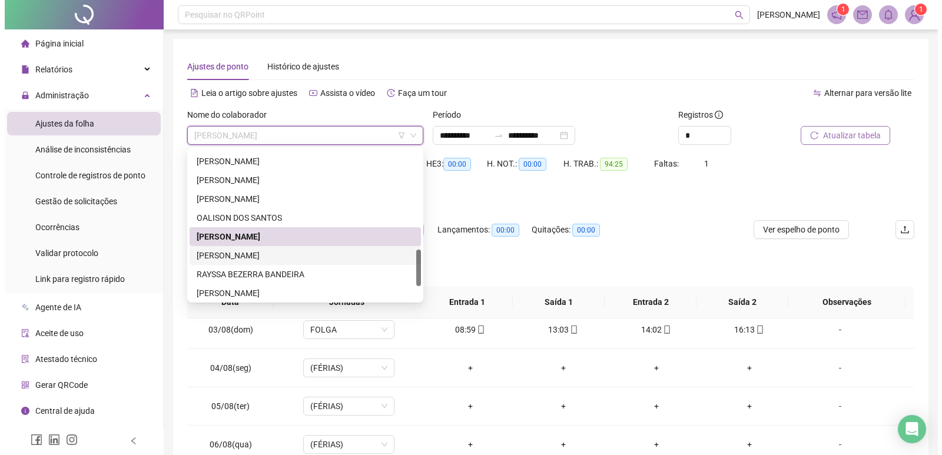
scroll to position [471, 0]
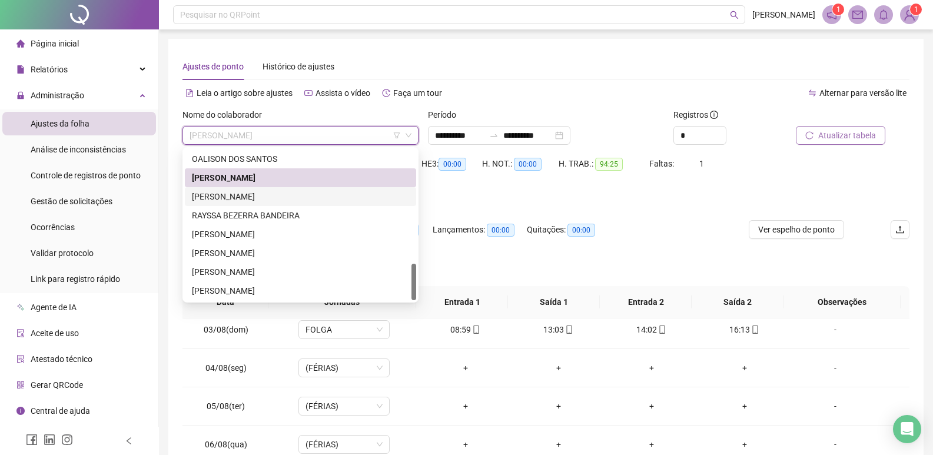
click at [295, 198] on div "[PERSON_NAME]" at bounding box center [300, 196] width 217 height 13
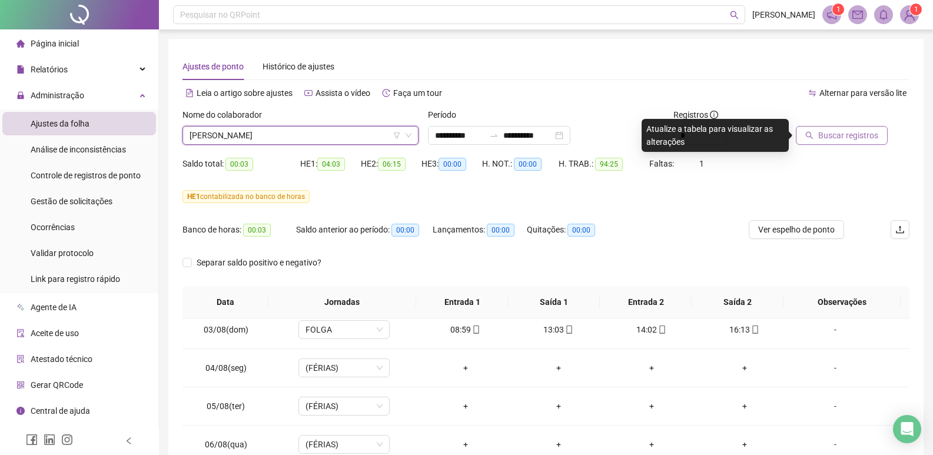
click at [843, 138] on span "Buscar registros" at bounding box center [848, 135] width 60 height 13
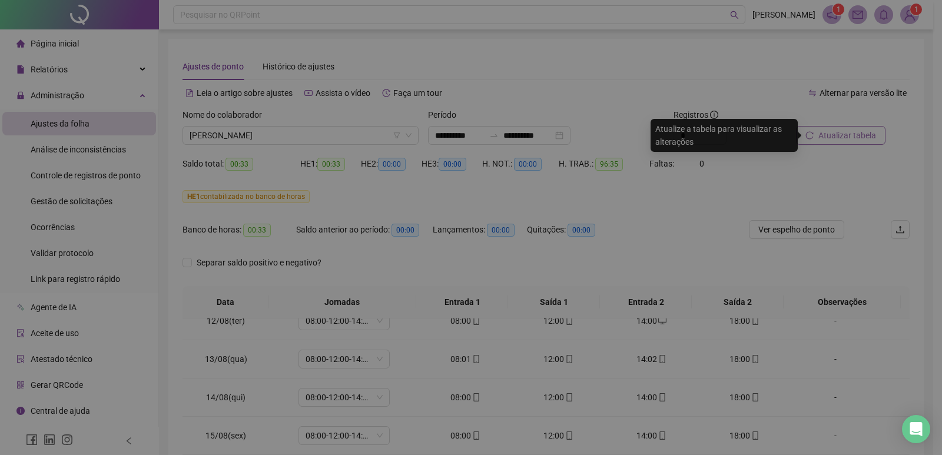
scroll to position [322, 0]
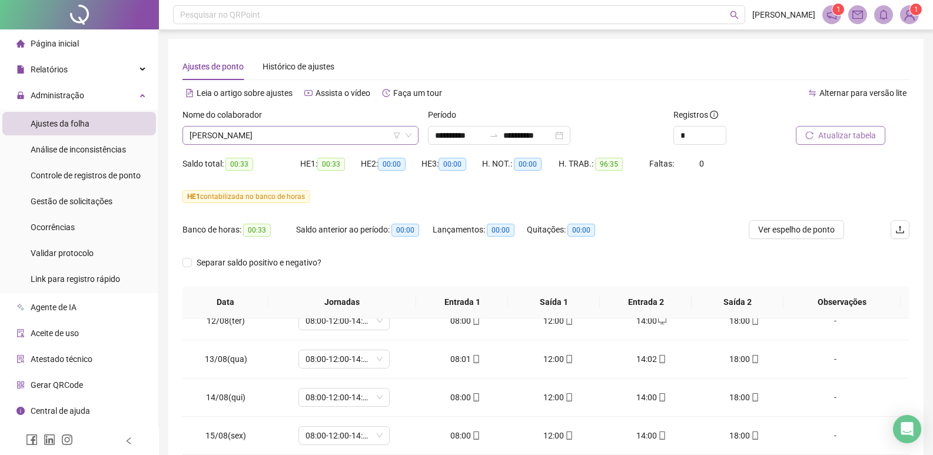
click at [334, 135] on span "[PERSON_NAME]" at bounding box center [300, 136] width 222 height 18
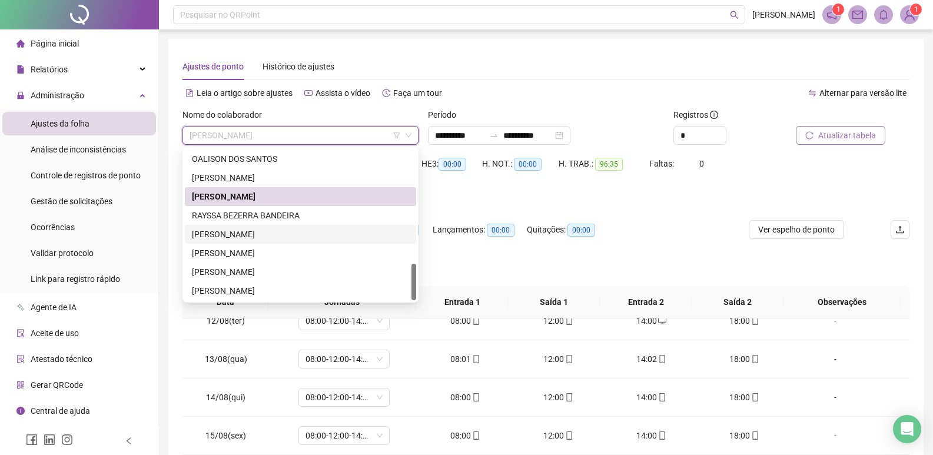
click at [241, 235] on div "[PERSON_NAME]" at bounding box center [300, 234] width 217 height 13
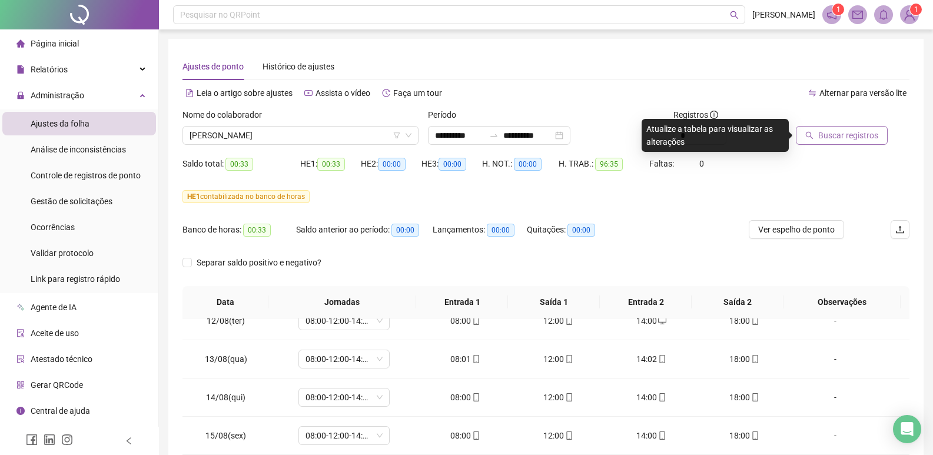
click at [827, 132] on span "Buscar registros" at bounding box center [848, 135] width 60 height 13
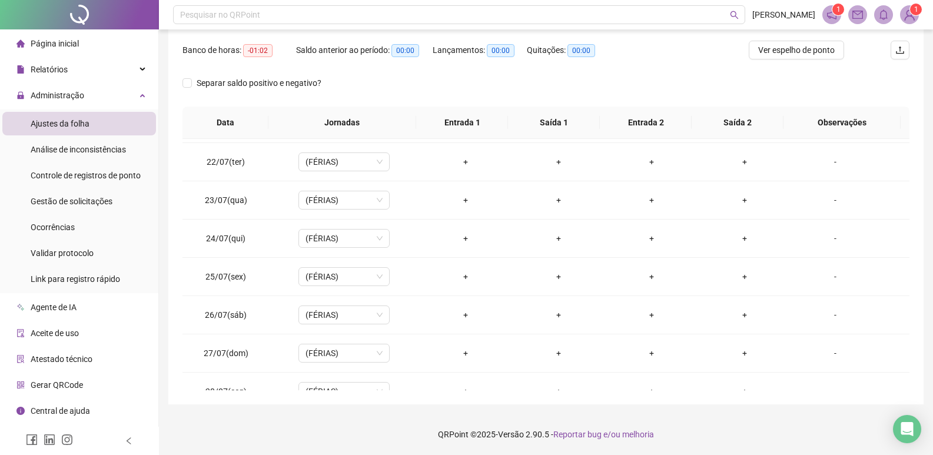
scroll to position [0, 0]
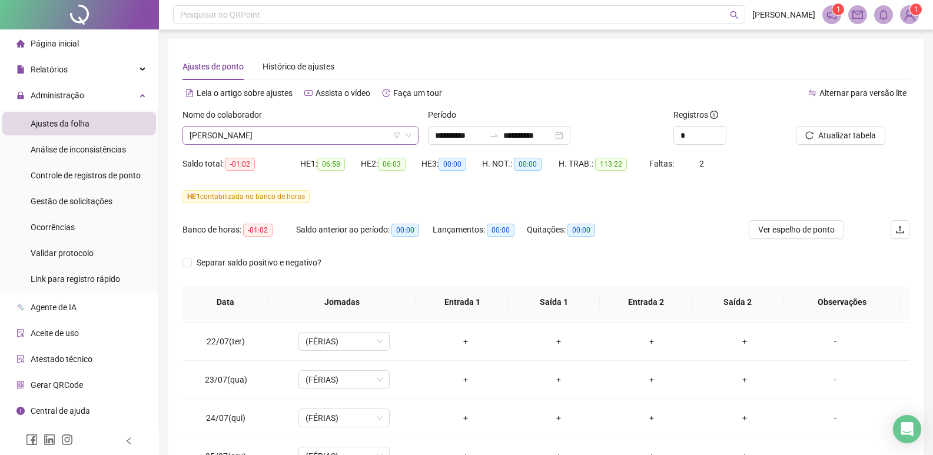
click at [320, 133] on span "[PERSON_NAME]" at bounding box center [300, 136] width 222 height 18
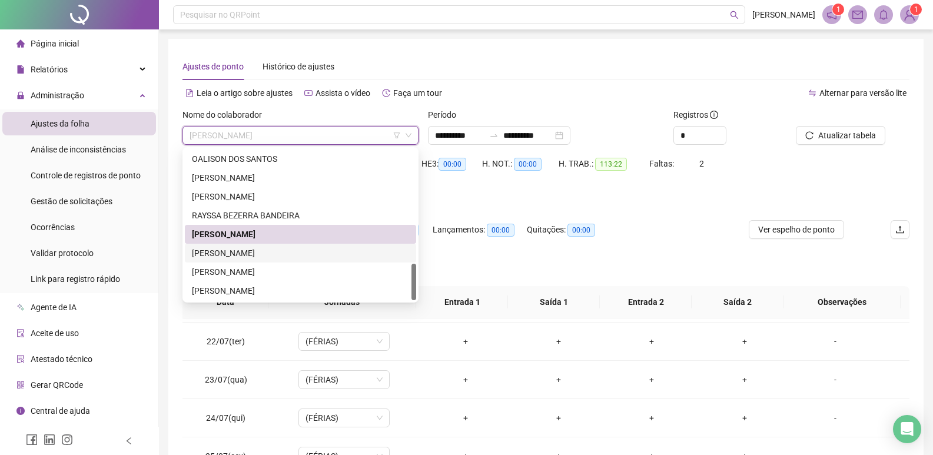
click at [255, 253] on div "[PERSON_NAME]" at bounding box center [300, 253] width 217 height 13
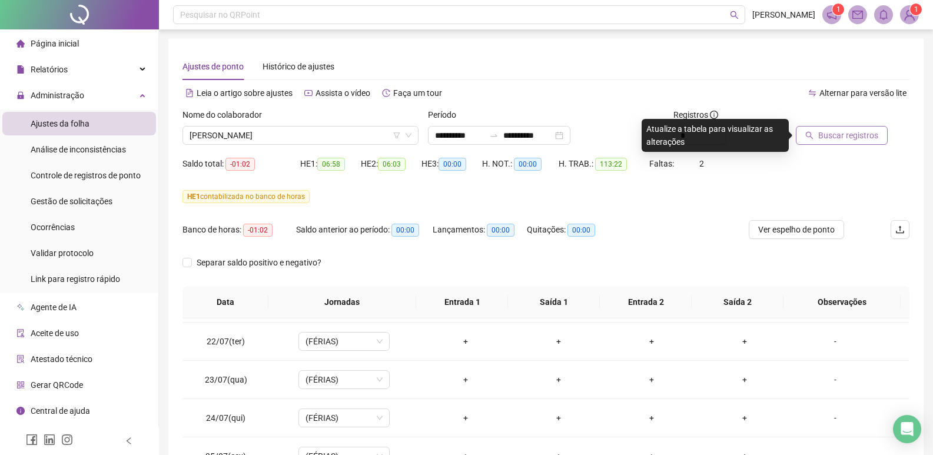
click at [833, 131] on span "Buscar registros" at bounding box center [848, 135] width 60 height 13
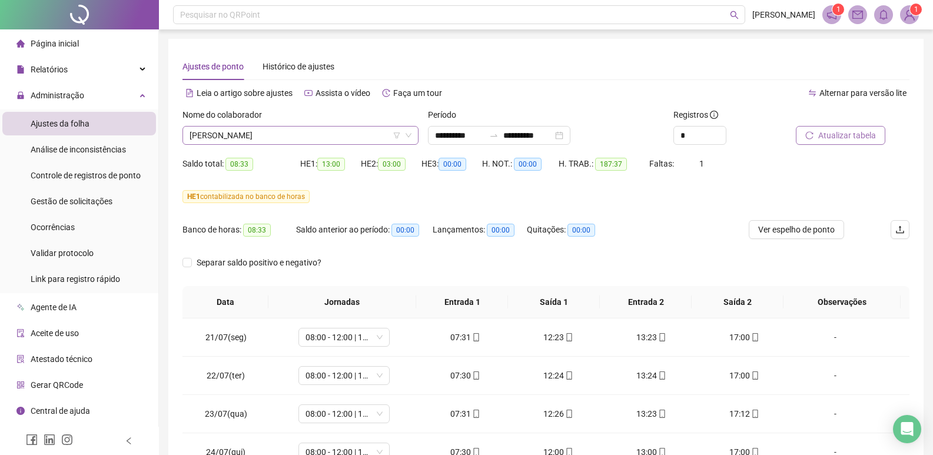
click at [304, 133] on span "[PERSON_NAME]" at bounding box center [300, 136] width 222 height 18
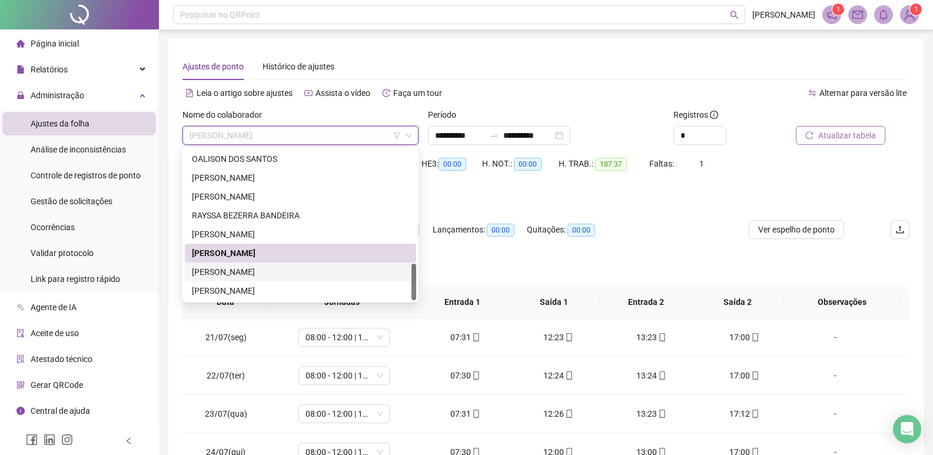
click at [276, 269] on div "[PERSON_NAME]" at bounding box center [300, 271] width 217 height 13
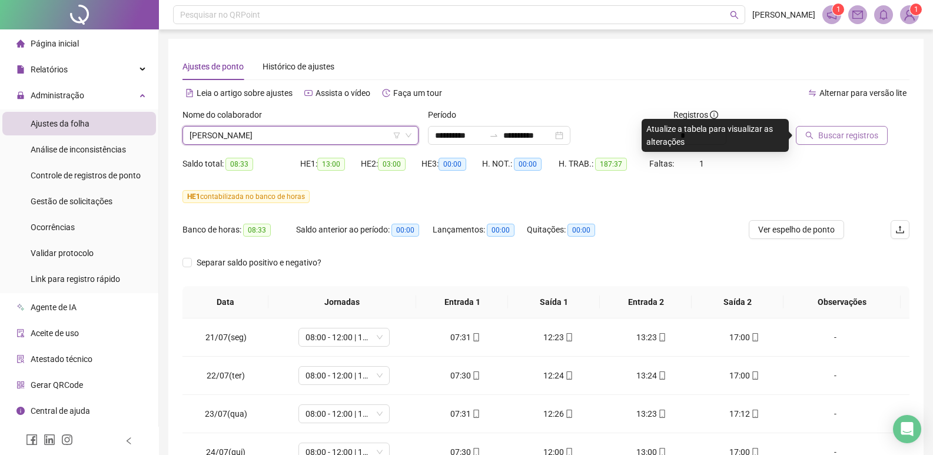
click at [846, 136] on span "Buscar registros" at bounding box center [848, 135] width 60 height 13
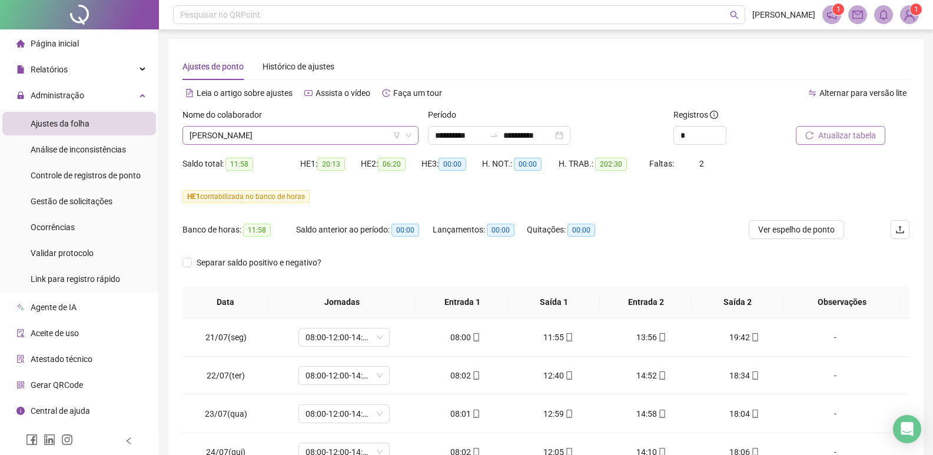
click at [331, 135] on span "[PERSON_NAME]" at bounding box center [300, 136] width 222 height 18
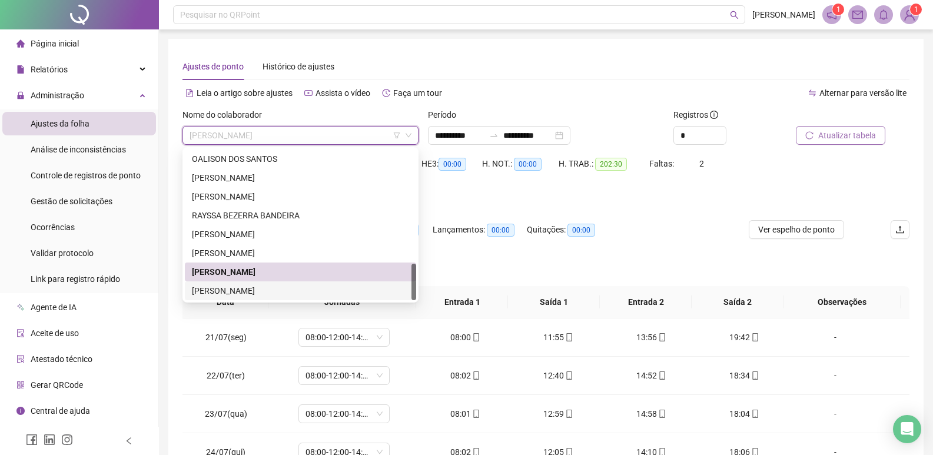
click at [236, 288] on div "[PERSON_NAME]" at bounding box center [300, 290] width 217 height 13
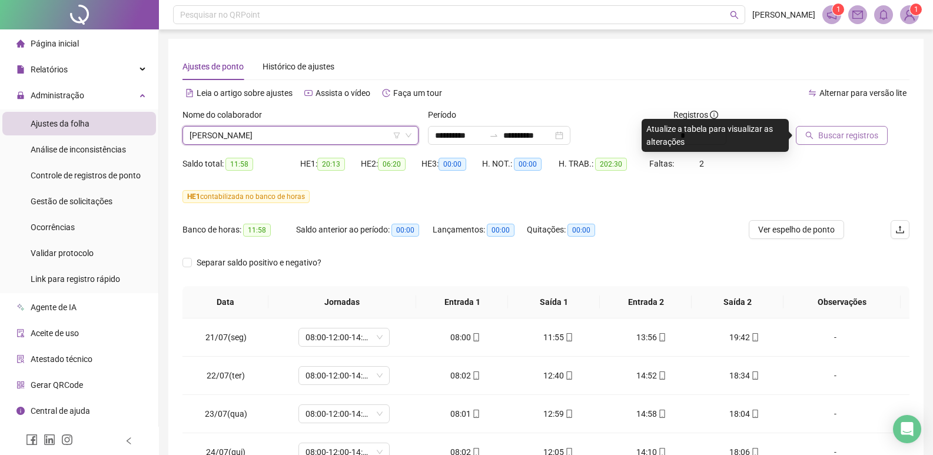
click at [842, 140] on span "Buscar registros" at bounding box center [848, 135] width 60 height 13
